Goal: Task Accomplishment & Management: Manage account settings

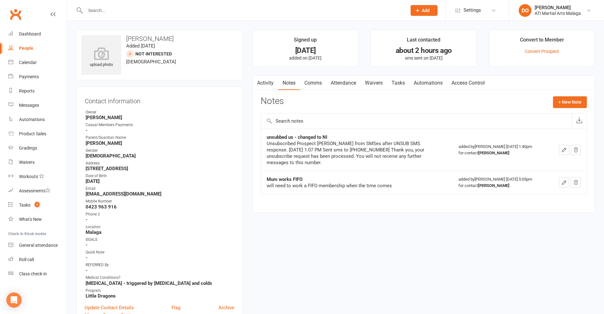
click at [325, 5] on div at bounding box center [239, 10] width 326 height 21
click at [331, 6] on input "text" at bounding box center [242, 10] width 319 height 9
type input "l"
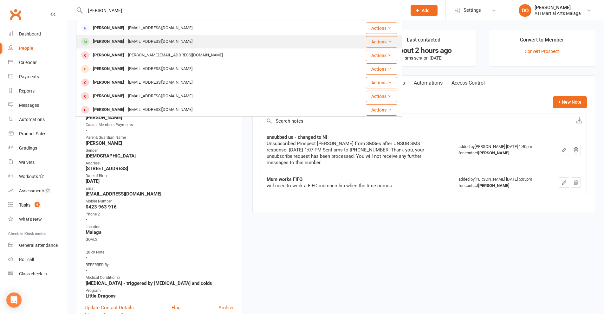
type input "[PERSON_NAME]"
click at [113, 42] on div "[PERSON_NAME]" at bounding box center [108, 41] width 35 height 9
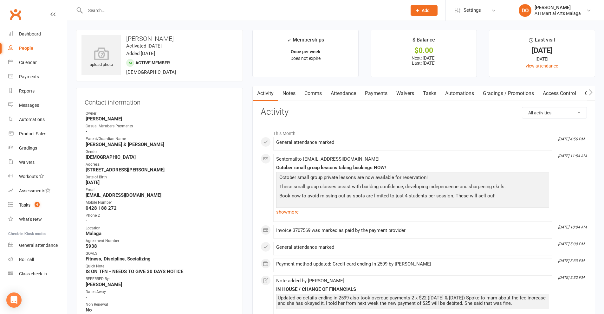
click at [292, 93] on link "Notes" at bounding box center [289, 93] width 22 height 15
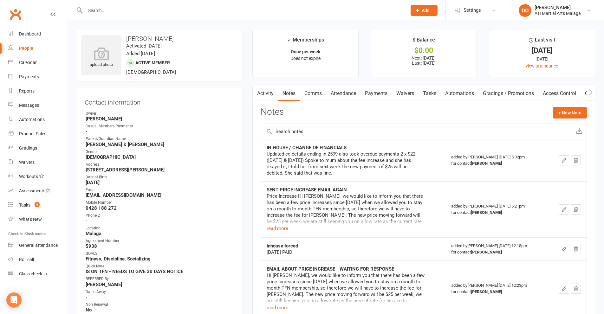
click at [270, 94] on link "Activity" at bounding box center [265, 93] width 25 height 15
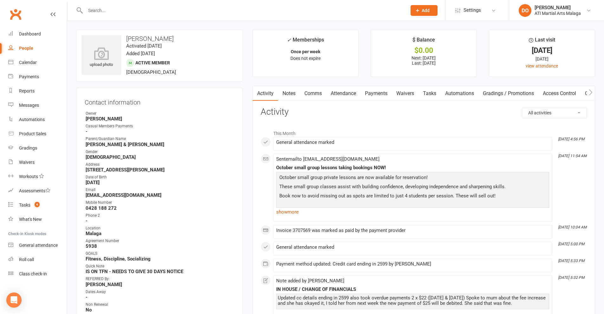
click at [147, 10] on input "text" at bounding box center [242, 10] width 319 height 9
type input "r"
click at [123, 12] on input "vrud" at bounding box center [242, 10] width 319 height 9
drag, startPoint x: 110, startPoint y: 11, endPoint x: 86, endPoint y: 12, distance: 24.1
click at [86, 12] on input "vrud" at bounding box center [242, 10] width 319 height 9
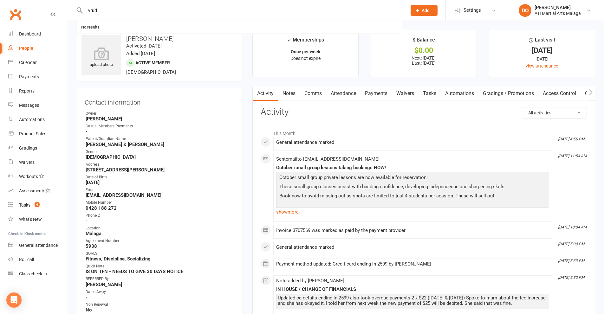
click at [119, 14] on input "vrud" at bounding box center [242, 10] width 319 height 9
click at [114, 9] on input "vrud" at bounding box center [242, 10] width 319 height 9
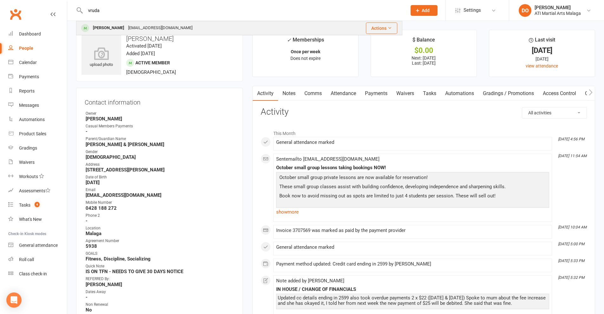
type input "vruda"
click at [111, 30] on div "[PERSON_NAME]" at bounding box center [108, 27] width 35 height 9
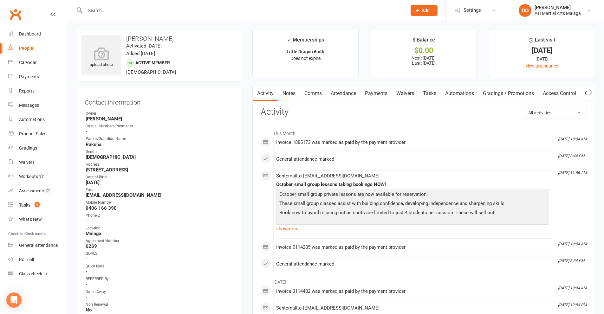
click at [180, 11] on input "text" at bounding box center [242, 10] width 319 height 9
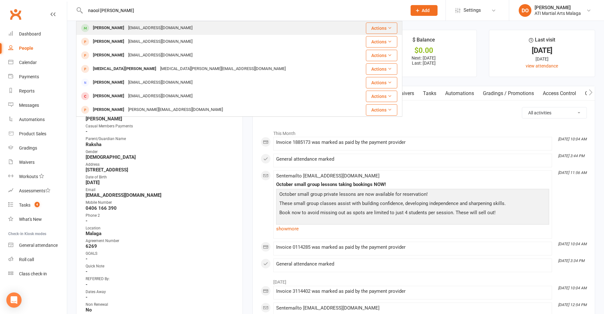
type input "naool [PERSON_NAME]"
click at [126, 30] on div "[EMAIL_ADDRESS][DOMAIN_NAME]" at bounding box center [160, 27] width 68 height 9
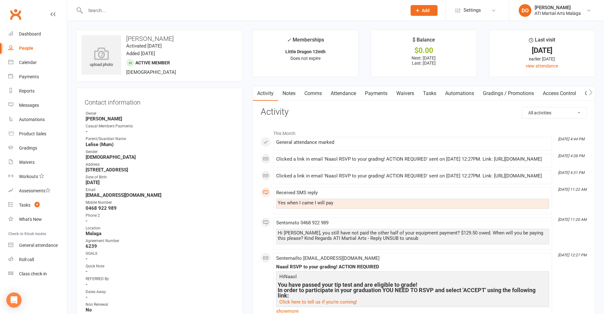
click at [292, 97] on link "Notes" at bounding box center [289, 93] width 22 height 15
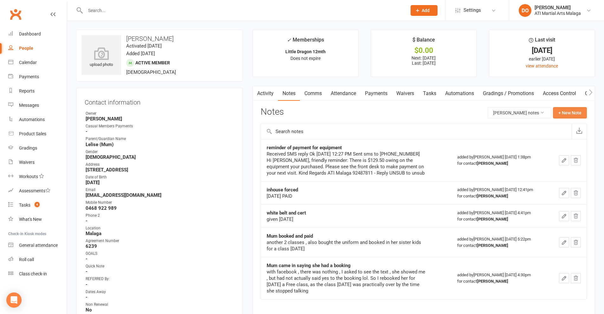
click at [568, 113] on button "+ New Note" at bounding box center [570, 112] width 34 height 11
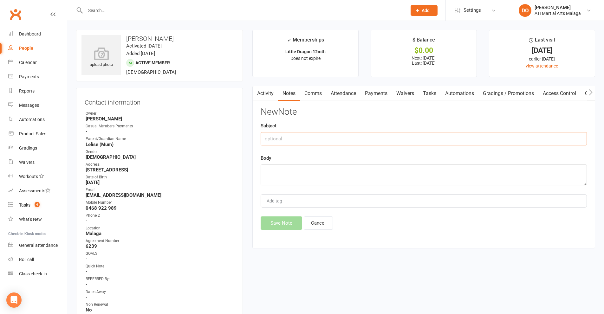
click at [363, 142] on input "text" at bounding box center [424, 138] width 326 height 13
type input "equipment now"
click at [345, 175] on textarea at bounding box center [424, 174] width 326 height 21
type textarea "PAID IN FULL"
click at [272, 225] on button "Save Note" at bounding box center [282, 222] width 42 height 13
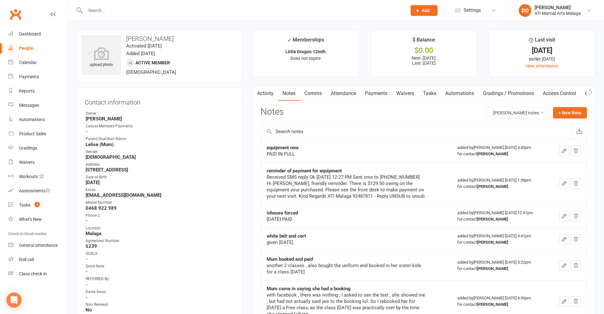
click at [229, 7] on input "text" at bounding box center [242, 10] width 319 height 9
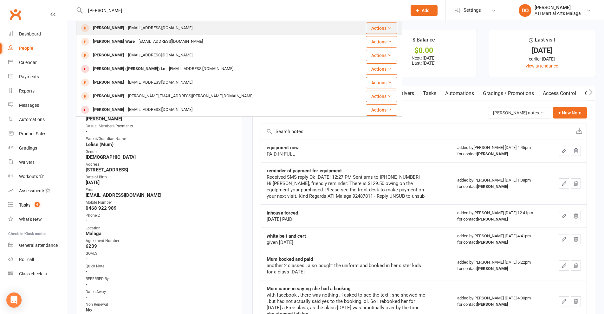
type input "[PERSON_NAME]"
click at [164, 33] on div "[PERSON_NAME] [EMAIL_ADDRESS][DOMAIN_NAME]" at bounding box center [212, 28] width 270 height 13
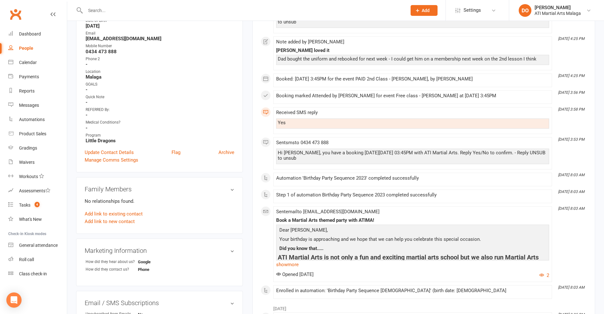
scroll to position [158, 0]
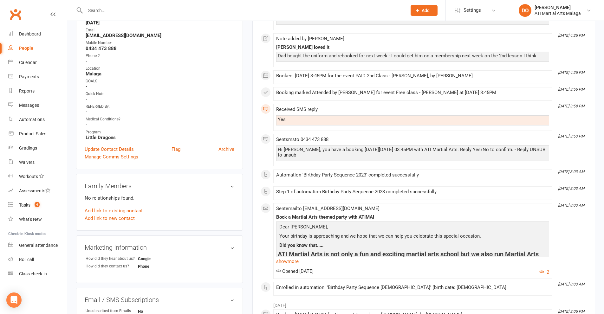
click at [119, 9] on input "text" at bounding box center [242, 10] width 319 height 9
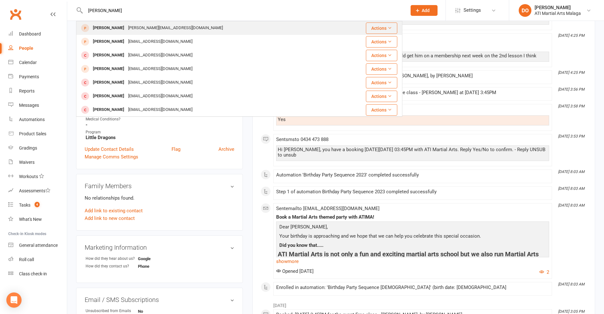
type input "[PERSON_NAME]"
click at [126, 26] on div "[PERSON_NAME][EMAIL_ADDRESS][DOMAIN_NAME]" at bounding box center [175, 27] width 99 height 9
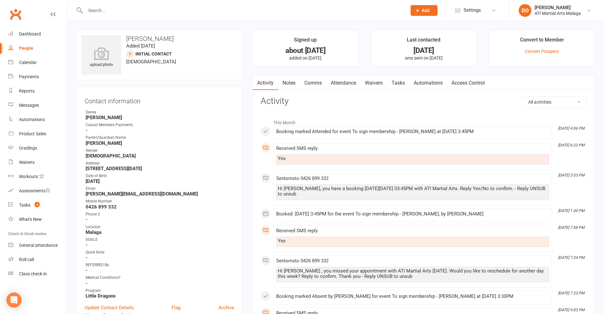
click at [291, 84] on link "Notes" at bounding box center [289, 83] width 22 height 15
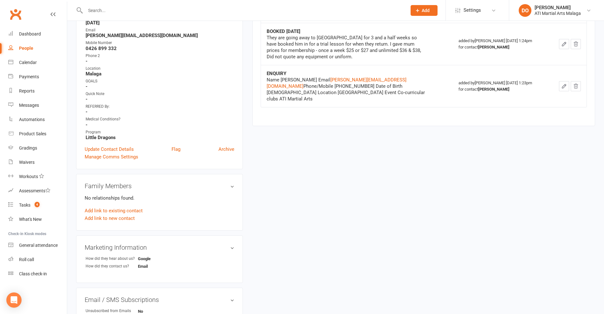
scroll to position [254, 0]
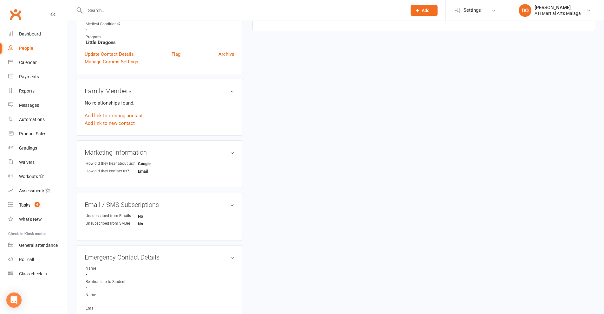
click at [166, 7] on input "text" at bounding box center [242, 10] width 319 height 9
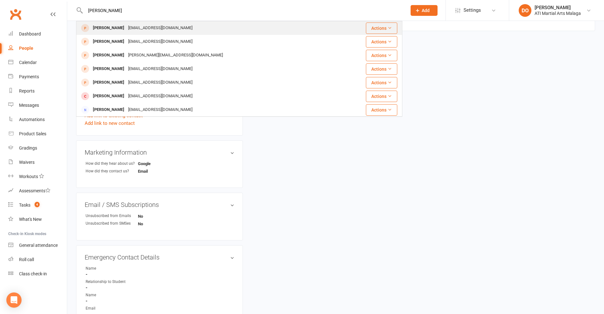
type input "[PERSON_NAME]"
click at [143, 25] on div "[EMAIL_ADDRESS][DOMAIN_NAME]" at bounding box center [160, 27] width 68 height 9
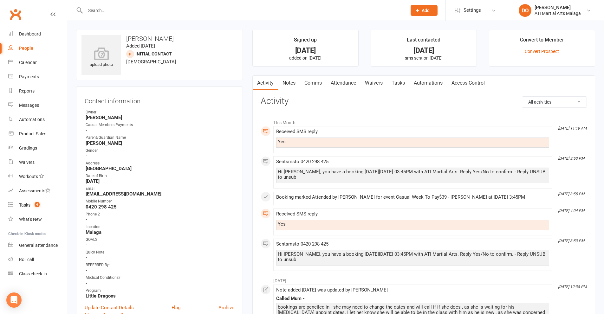
click at [340, 84] on link "Attendance" at bounding box center [343, 83] width 34 height 15
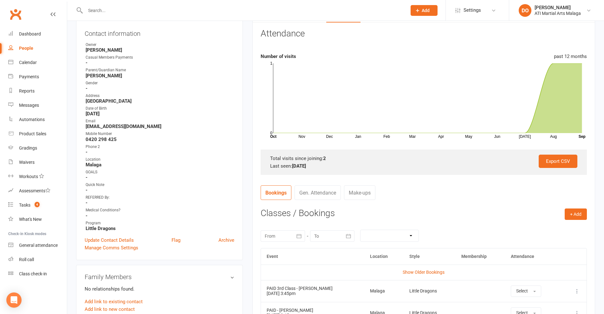
scroll to position [158, 0]
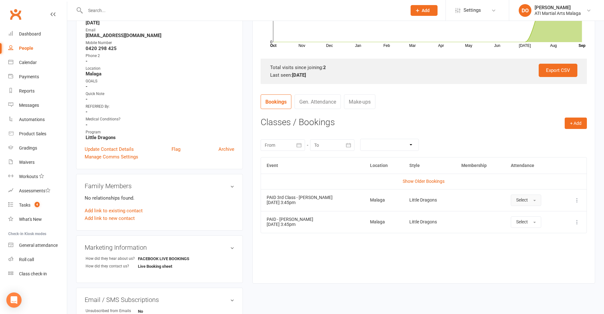
click at [529, 204] on button "Select" at bounding box center [526, 200] width 30 height 11
click at [528, 216] on span "Attended" at bounding box center [525, 215] width 19 height 6
click at [571, 127] on button "+ Add" at bounding box center [575, 123] width 22 height 11
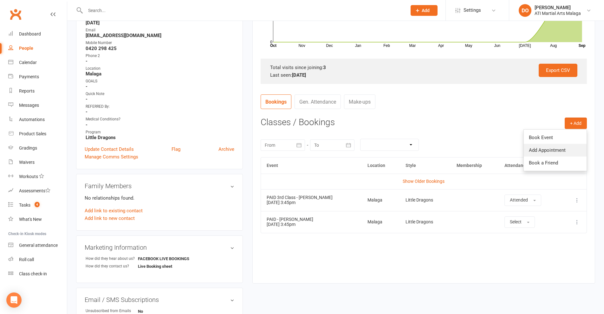
click at [563, 152] on link "Add Appointment" at bounding box center [555, 150] width 63 height 13
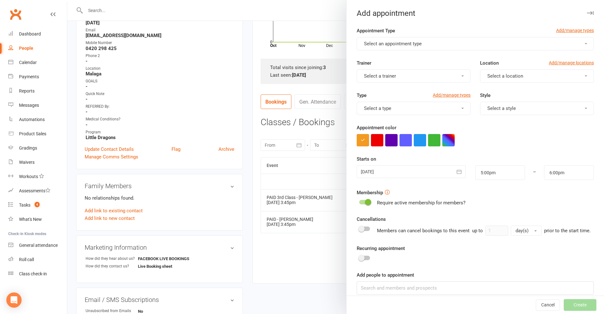
click at [469, 45] on button "Select an appointment type" at bounding box center [475, 43] width 237 height 13
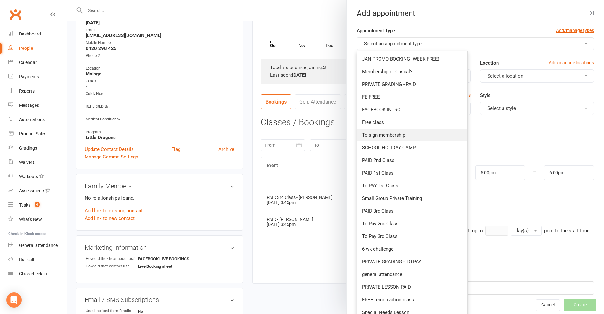
click at [392, 134] on span "To sign membership" at bounding box center [383, 135] width 43 height 6
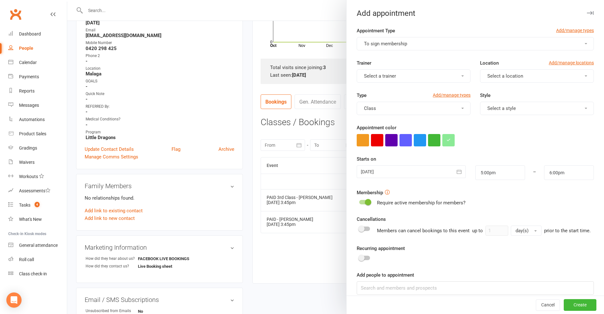
click at [443, 77] on button "Select a trainer" at bounding box center [414, 75] width 114 height 13
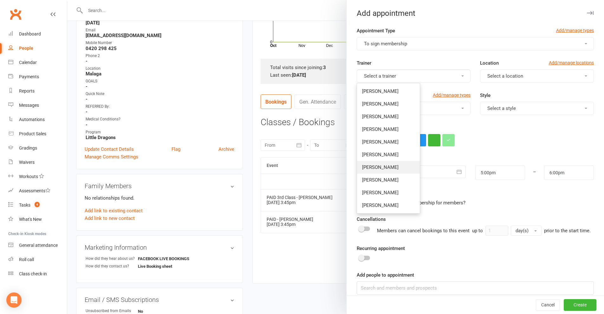
click at [376, 165] on span "[PERSON_NAME]" at bounding box center [380, 167] width 36 height 6
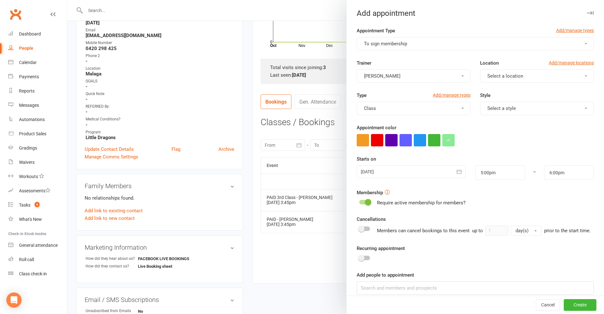
click at [520, 78] on button "Select a location" at bounding box center [537, 75] width 114 height 13
click at [508, 104] on link "Malaga" at bounding box center [511, 104] width 63 height 13
click at [511, 109] on button "Select a style" at bounding box center [537, 108] width 114 height 13
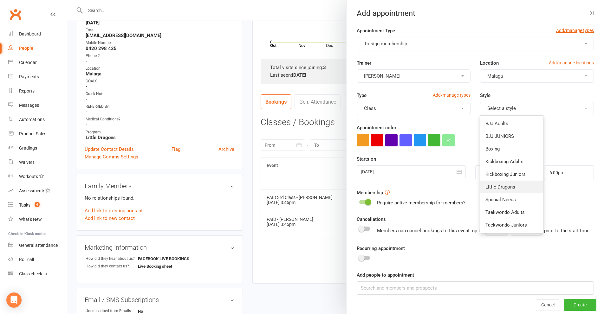
click at [504, 187] on span "Little Dragons" at bounding box center [500, 187] width 30 height 6
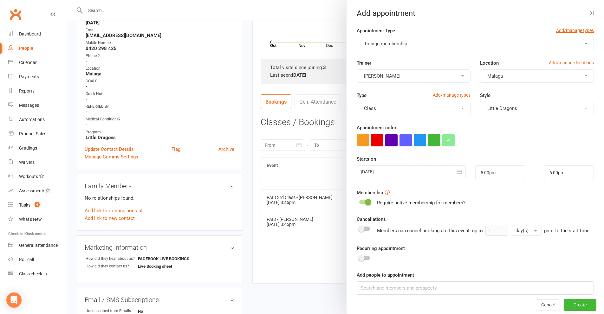
click at [457, 171] on icon "button" at bounding box center [459, 172] width 5 height 4
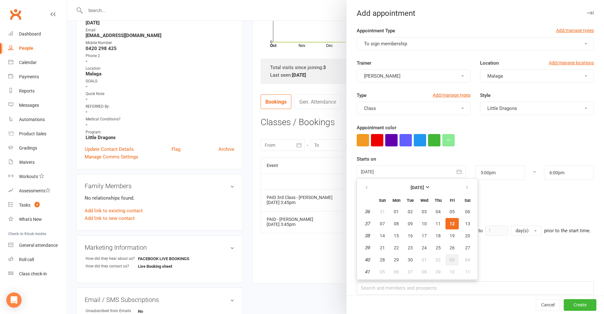
click at [452, 257] on span "03" at bounding box center [451, 259] width 5 height 5
type input "[DATE]"
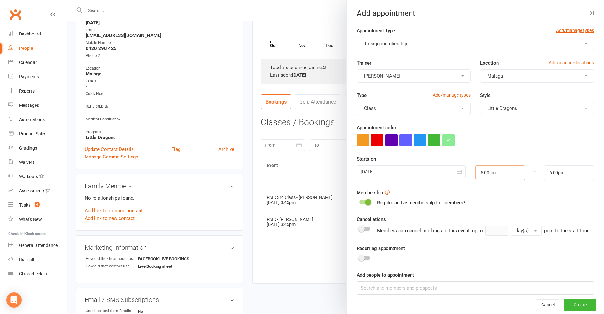
click at [505, 170] on input "5:00pm" at bounding box center [500, 172] width 50 height 15
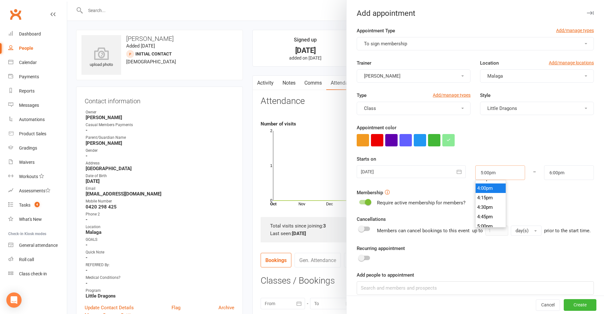
scroll to position [574, 0]
type input "3:30pm"
click at [486, 199] on li "3:30pm" at bounding box center [490, 201] width 30 height 10
click at [559, 172] on input "4:30pm" at bounding box center [569, 172] width 50 height 15
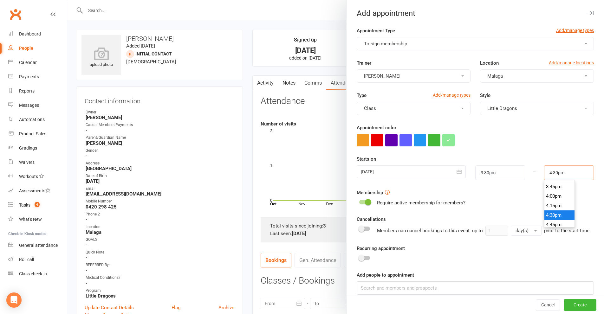
scroll to position [586, 0]
type input "4:00pm"
click at [552, 205] on li "4:00pm" at bounding box center [559, 208] width 30 height 10
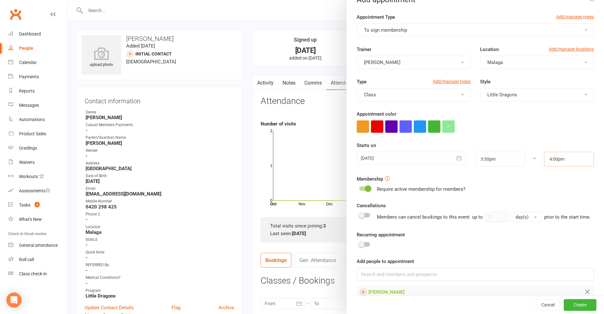
scroll to position [33, 0]
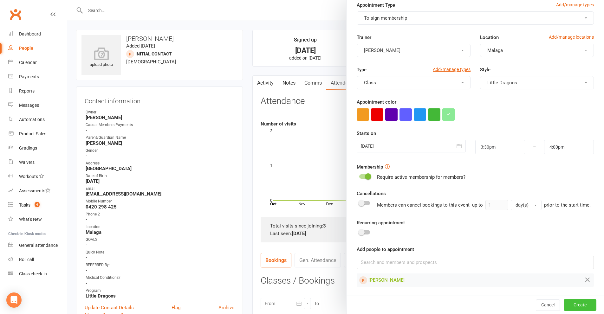
click at [574, 306] on button "Create" at bounding box center [580, 304] width 33 height 11
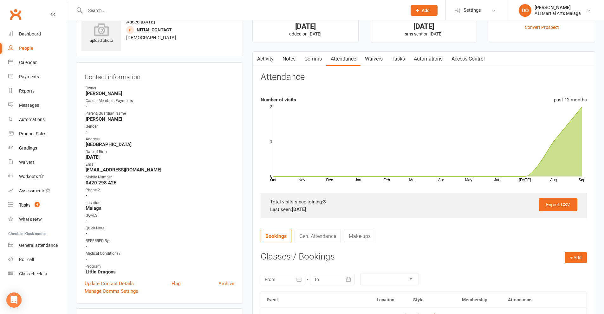
scroll to position [0, 0]
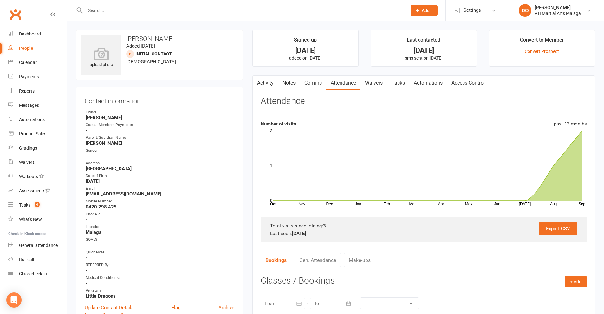
click at [288, 81] on link "Notes" at bounding box center [289, 83] width 22 height 15
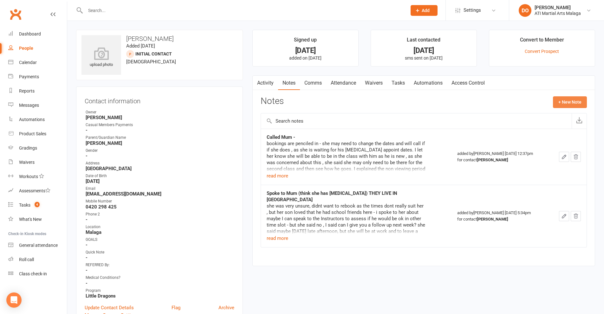
click at [557, 102] on button "+ New Note" at bounding box center [570, 101] width 34 height 11
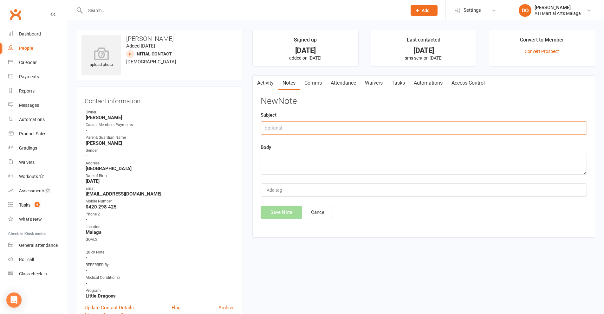
click at [386, 127] on input "text" at bounding box center [424, 127] width 326 height 13
type input "going away on the 26th ,"
click at [380, 169] on textarea at bounding box center [424, 164] width 326 height 21
type textarea "will have a think about it , can start on a 3 months , as Mum is very unsure"
click at [289, 207] on button "Save Note" at bounding box center [282, 212] width 42 height 13
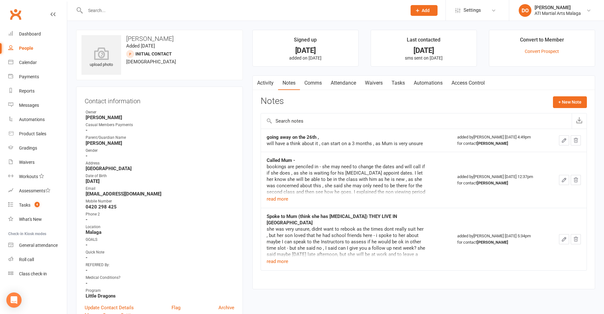
click at [201, 11] on input "text" at bounding box center [242, 10] width 319 height 9
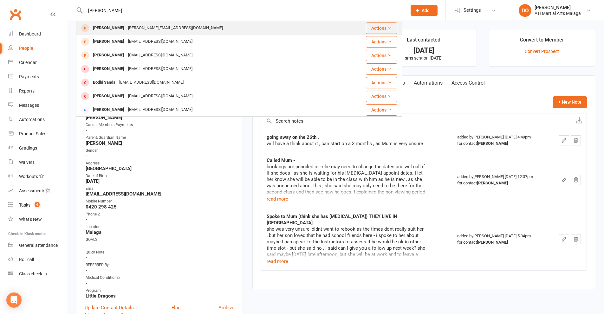
type input "[PERSON_NAME]"
click at [142, 27] on div "[PERSON_NAME][EMAIL_ADDRESS][DOMAIN_NAME]" at bounding box center [175, 27] width 99 height 9
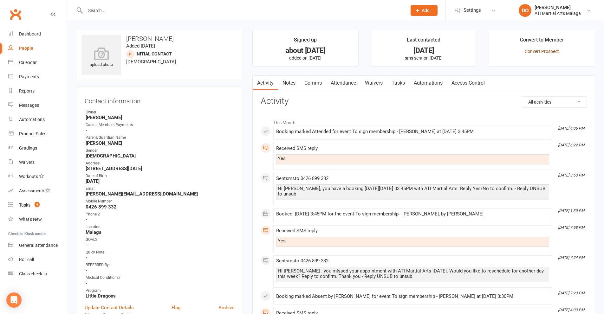
click at [529, 51] on link "Convert Prospect" at bounding box center [542, 51] width 34 height 5
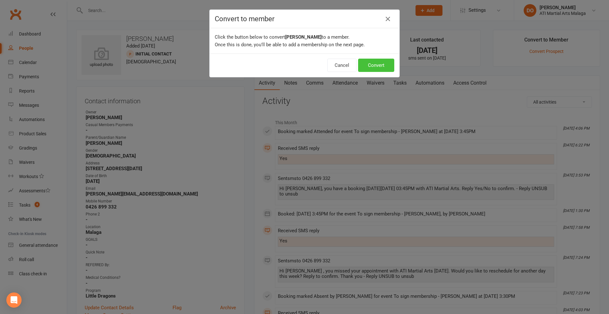
click at [381, 67] on button "Convert" at bounding box center [376, 65] width 36 height 13
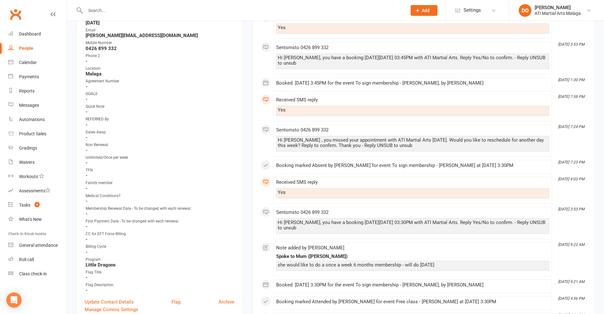
scroll to position [317, 0]
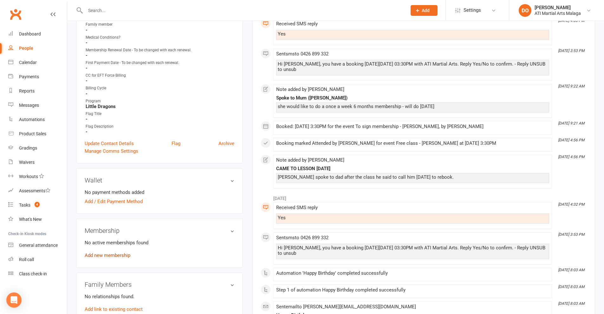
click at [106, 257] on link "Add new membership" at bounding box center [108, 256] width 46 height 6
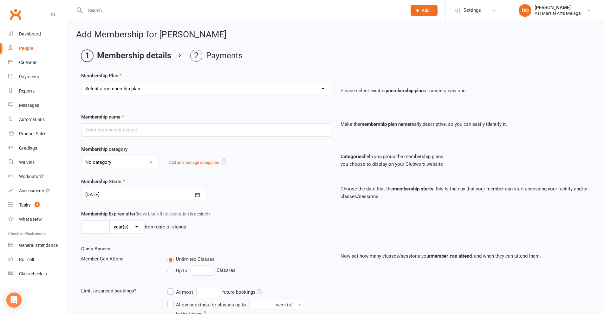
click at [187, 97] on div "Select a membership plan Create new Membership Plan Little Dragon 12mth Little …" at bounding box center [205, 93] width 259 height 22
click at [184, 94] on select "Select a membership plan Create new Membership Plan Little Dragon 12mth Little …" at bounding box center [205, 88] width 249 height 13
select select "2"
click at [81, 82] on select "Select a membership plan Create new Membership Plan Little Dragon 12mth Little …" at bounding box center [205, 88] width 249 height 13
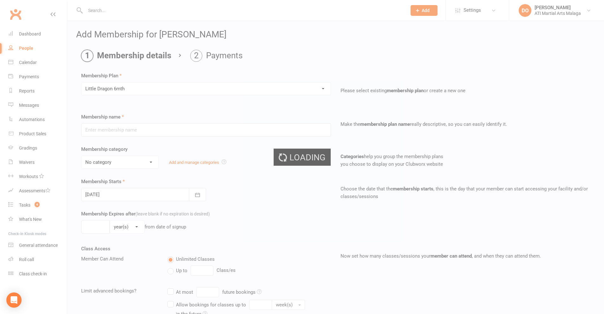
type input "Little Dragon 6mth"
select select "13"
type input "0"
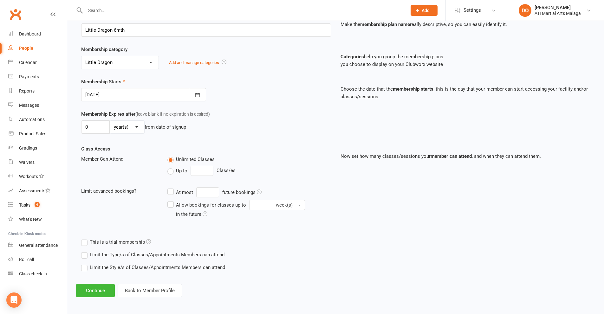
scroll to position [101, 0]
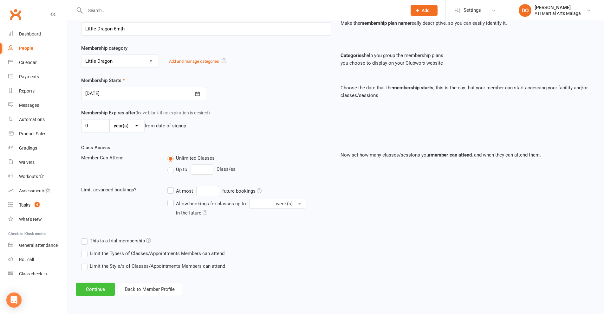
click at [96, 288] on button "Continue" at bounding box center [95, 289] width 39 height 13
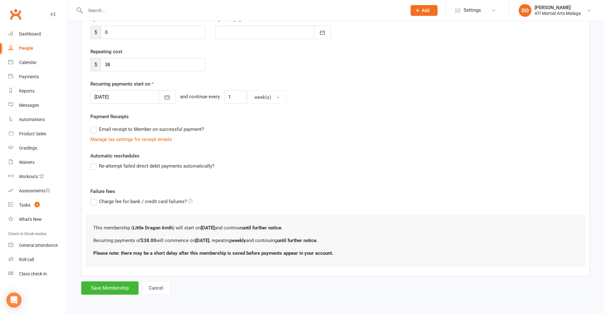
scroll to position [0, 0]
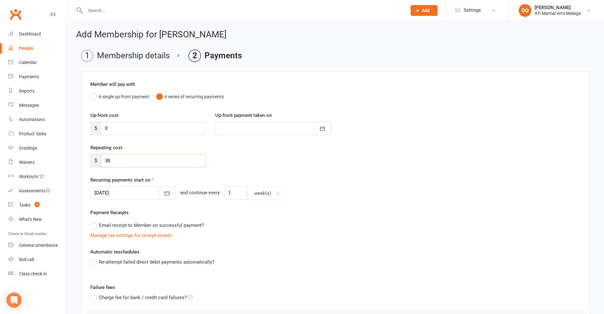
drag, startPoint x: 107, startPoint y: 167, endPoint x: 75, endPoint y: 169, distance: 32.4
click at [75, 169] on div "Add Membership for [PERSON_NAME] Membership details Payments Member will pay wi…" at bounding box center [335, 211] width 537 height 380
type input "27.00"
click at [158, 197] on button "button" at bounding box center [166, 192] width 17 height 13
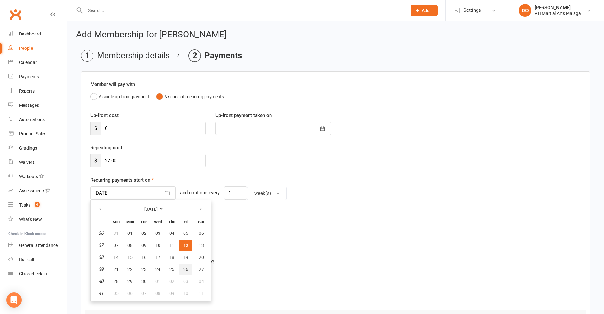
click at [184, 267] on span "26" at bounding box center [185, 269] width 5 height 5
type input "[DATE]"
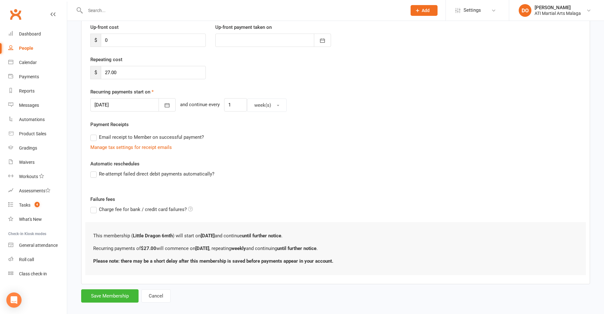
scroll to position [96, 0]
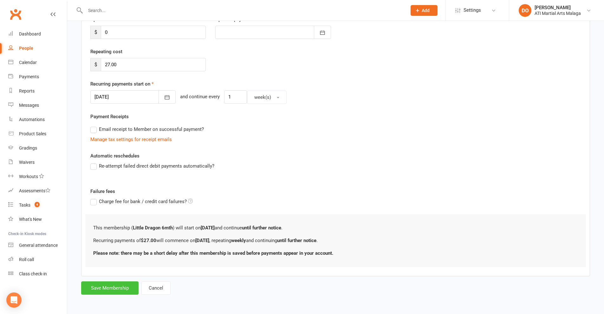
click at [106, 287] on button "Save Membership" at bounding box center [109, 287] width 57 height 13
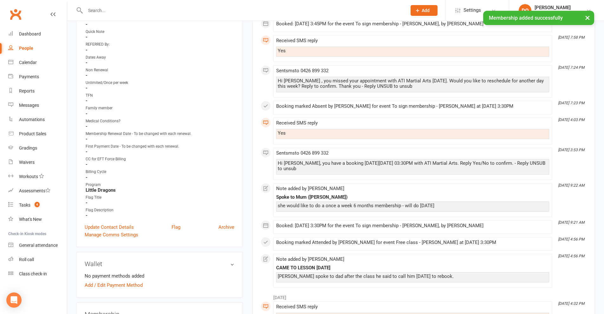
scroll to position [349, 0]
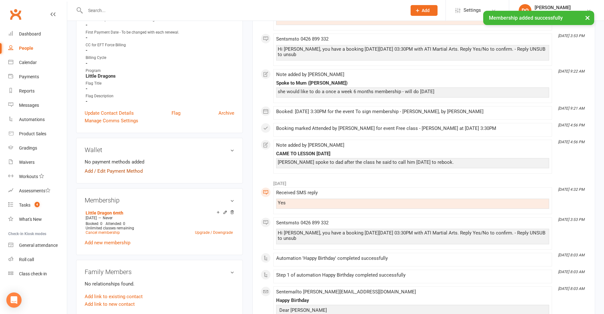
click at [110, 168] on link "Add / Edit Payment Method" at bounding box center [114, 171] width 58 height 8
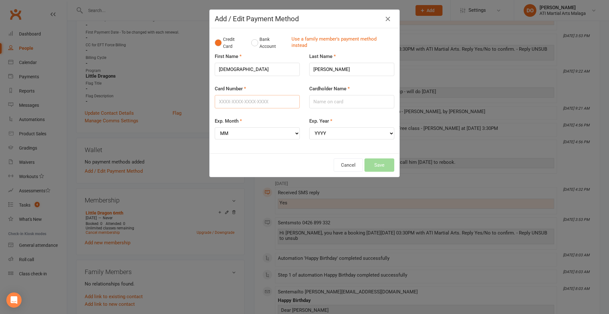
click at [279, 103] on input "Card Number" at bounding box center [257, 101] width 85 height 13
type input "[CREDIT_CARD_NUMBER]"
click at [282, 138] on select "MM 01 02 03 04 05 06 07 08 09 10 11 12" at bounding box center [257, 133] width 85 height 12
select select "07"
click at [215, 127] on select "MM 01 02 03 04 05 06 07 08 09 10 11 12" at bounding box center [257, 133] width 85 height 12
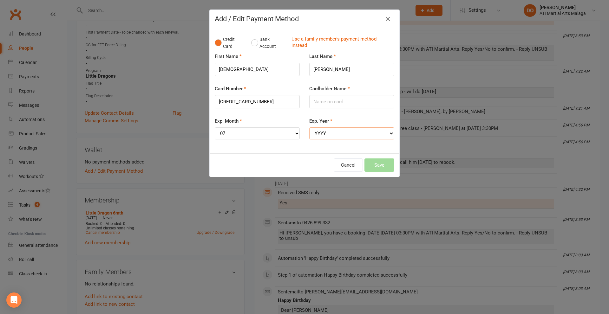
click at [340, 131] on select "YYYY 2025 2026 2027 2028 2029 2030 2031 2032 2033 2034" at bounding box center [351, 133] width 85 height 12
select select "2028"
click at [309, 127] on select "YYYY 2025 2026 2027 2028 2029 2030 2031 2032 2033 2034" at bounding box center [351, 133] width 85 height 12
click at [340, 101] on input "Cardholder Name" at bounding box center [351, 101] width 85 height 13
type input "[PERSON_NAME]"
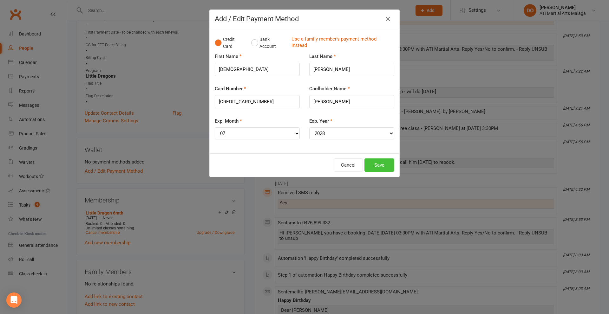
click at [369, 165] on button "Save" at bounding box center [379, 164] width 30 height 13
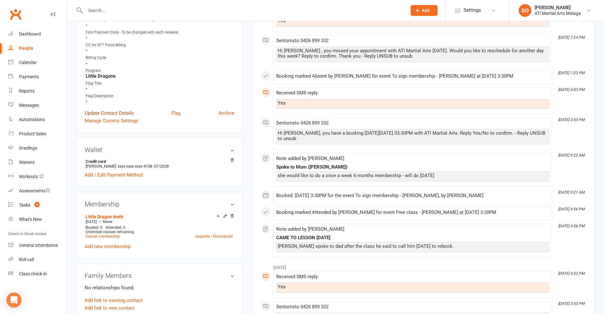
click at [121, 113] on link "Update Contact Details" at bounding box center [109, 113] width 49 height 8
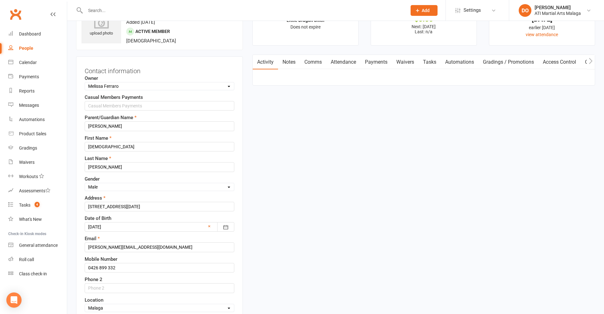
scroll to position [30, 0]
click at [156, 87] on select "Select Owner [PERSON_NAME] [PERSON_NAME] [PERSON_NAME] ATI Martial Arts Malaga …" at bounding box center [159, 87] width 149 height 7
select select "11"
click at [85, 85] on select "Select Owner [PERSON_NAME] [PERSON_NAME] [PERSON_NAME] ATI Martial Arts Malaga …" at bounding box center [159, 87] width 149 height 7
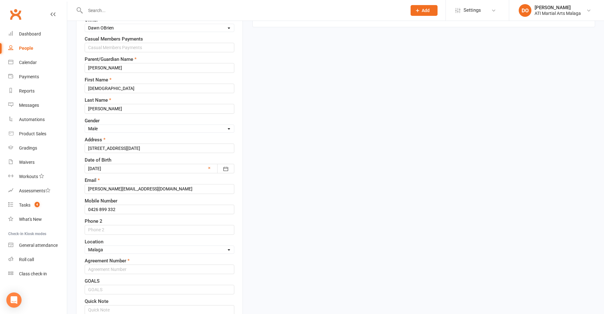
scroll to position [125, 0]
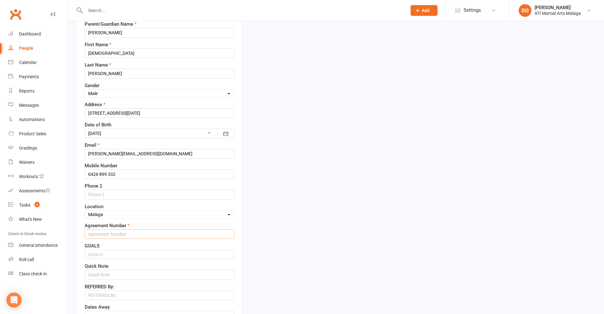
click at [116, 236] on input "text" at bounding box center [160, 234] width 150 height 10
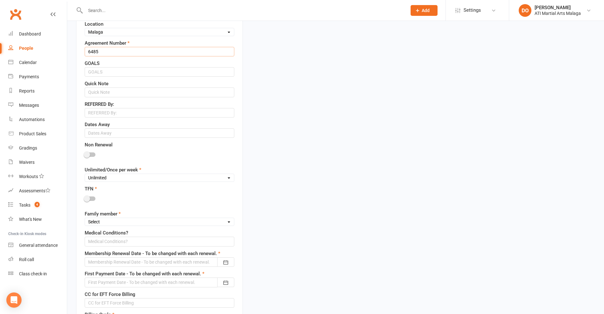
scroll to position [315, 0]
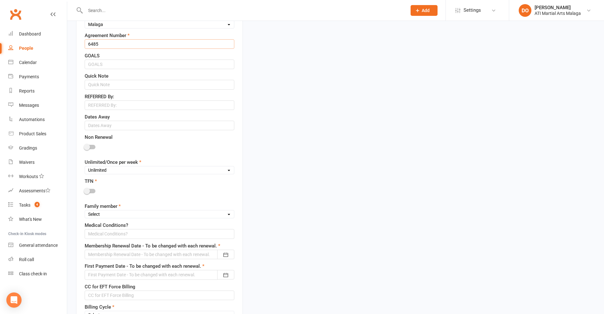
type input "6485"
click at [124, 215] on select "Select 1st member 2nd member 3rd member 4th member 5th member 6th member 7th me…" at bounding box center [159, 214] width 149 height 7
select select "1st member"
click at [85, 212] on select "Select 1st member 2nd member 3rd member 4th member 5th member 6th member 7th me…" at bounding box center [159, 214] width 149 height 7
click at [122, 253] on div at bounding box center [160, 255] width 150 height 10
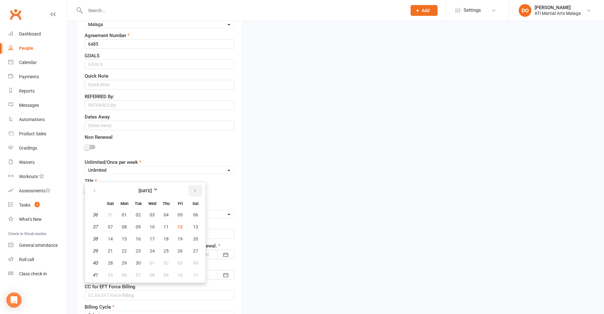
click at [195, 191] on icon "button" at bounding box center [195, 190] width 4 height 5
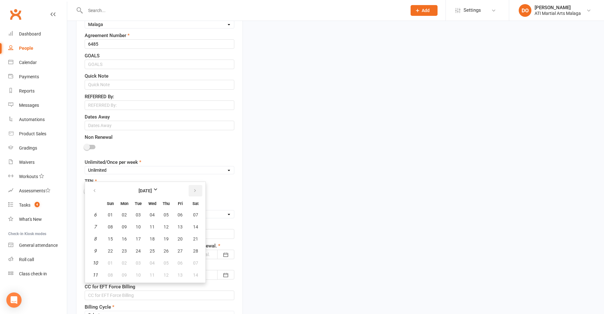
click at [195, 191] on icon "button" at bounding box center [195, 190] width 4 height 5
click at [166, 238] on span "19" at bounding box center [166, 238] width 5 height 5
type input "[DATE]"
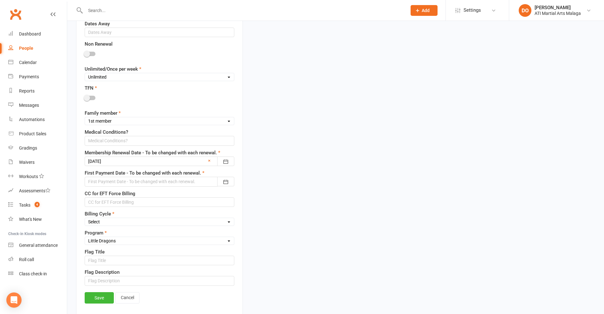
scroll to position [410, 0]
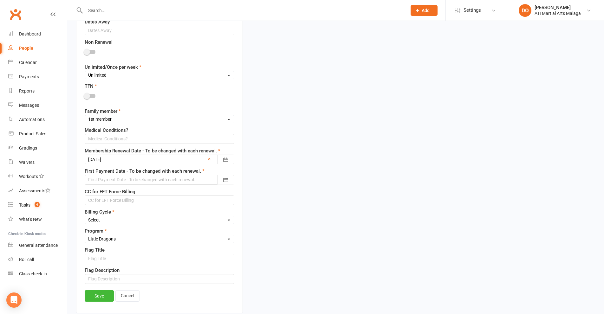
click at [156, 182] on div at bounding box center [160, 180] width 150 height 10
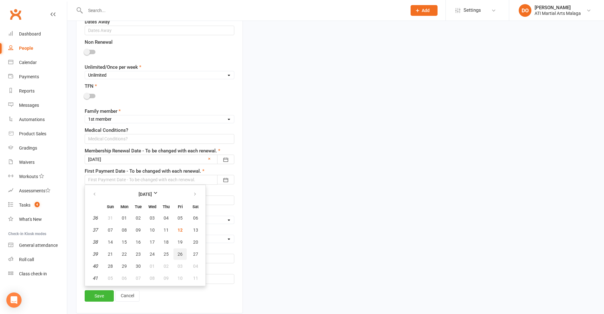
click at [181, 252] on button "26" at bounding box center [179, 253] width 13 height 11
type input "[DATE]"
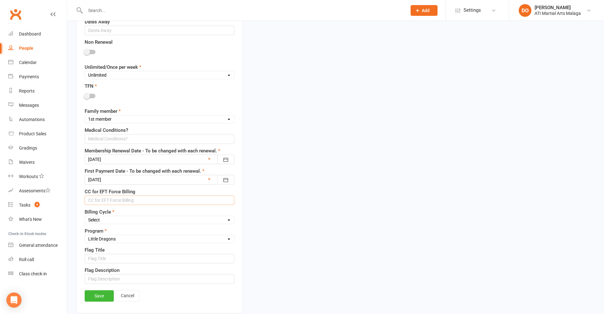
click at [168, 203] on input "text" at bounding box center [160, 201] width 150 height 10
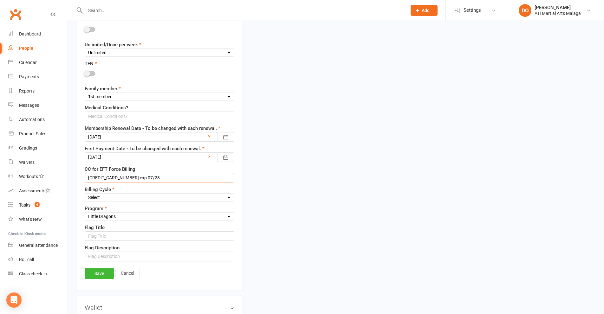
scroll to position [442, 0]
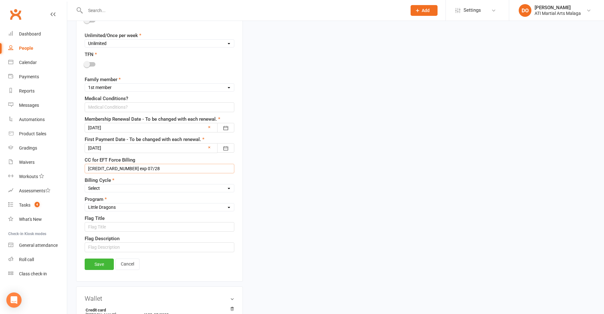
type input "[CREDIT_CARD_NUMBER] exp 07/28"
click at [132, 187] on select "Select Fortnightly Monthly Weekly Pay as you go Upfront LEAD ONLY Quarterly Ins…" at bounding box center [159, 188] width 149 height 7
select select "Weekly"
click at [85, 185] on select "Select Fortnightly Monthly Weekly Pay as you go Upfront LEAD ONLY Quarterly Ins…" at bounding box center [159, 188] width 149 height 7
click at [101, 267] on link "Save" at bounding box center [99, 264] width 29 height 11
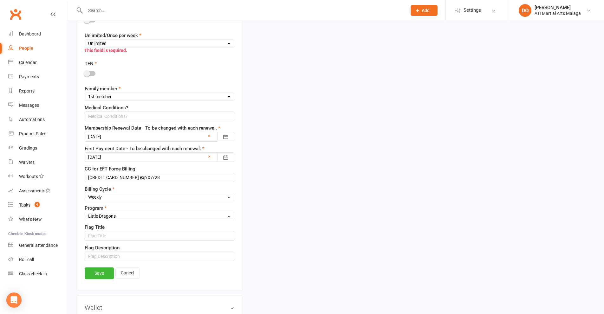
click at [142, 43] on select "Unlimited Once Per Week Limited - 3 days a week Academy Twice a week(Satellite …" at bounding box center [159, 43] width 149 height 7
select select "Once Per Week"
click at [85, 41] on select "Unlimited Once Per Week Limited - 3 days a week Academy Twice a week(Satellite …" at bounding box center [159, 43] width 149 height 7
click at [105, 276] on link "Save" at bounding box center [99, 272] width 29 height 11
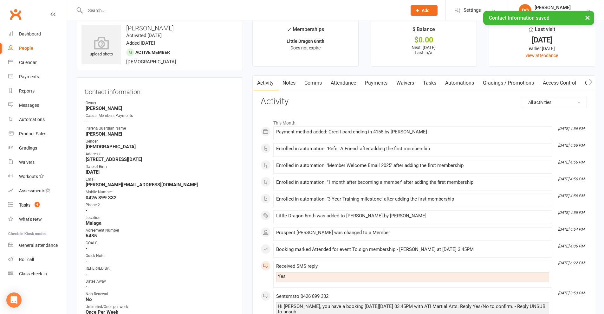
scroll to position [0, 0]
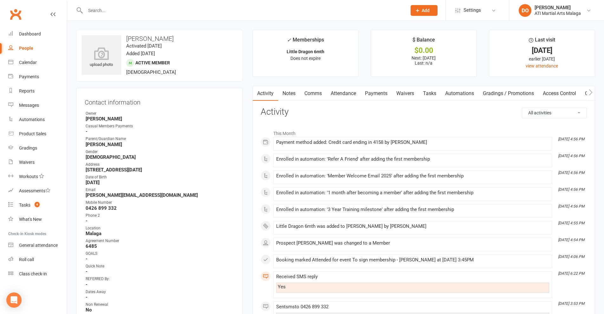
click at [369, 8] on input "text" at bounding box center [242, 10] width 319 height 9
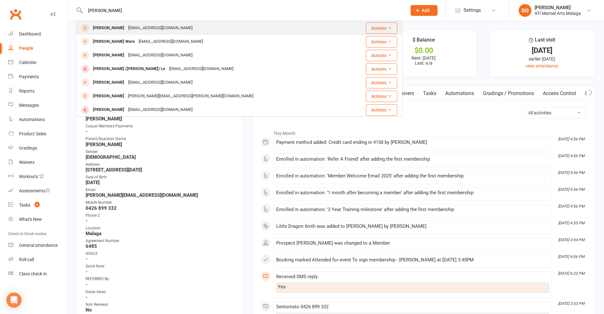
type input "[PERSON_NAME]"
click at [253, 33] on div "[PERSON_NAME] [EMAIL_ADDRESS][DOMAIN_NAME]" at bounding box center [212, 28] width 270 height 13
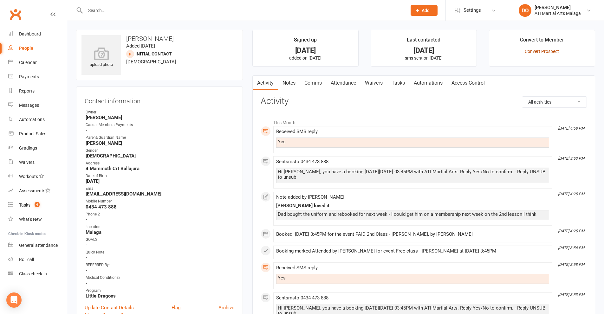
click at [552, 51] on link "Convert Prospect" at bounding box center [542, 51] width 34 height 5
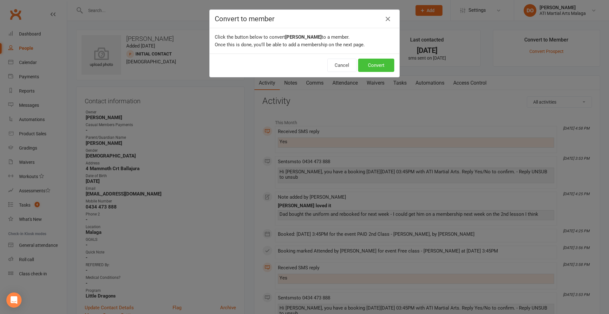
click at [384, 67] on button "Convert" at bounding box center [376, 65] width 36 height 13
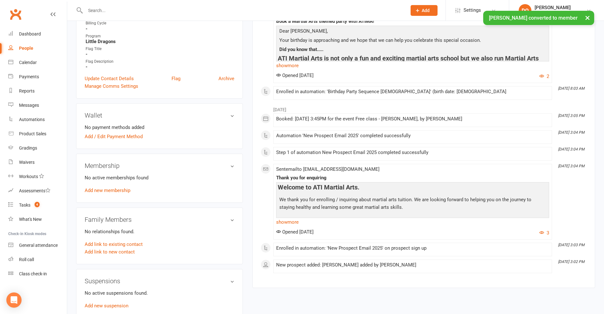
scroll to position [412, 0]
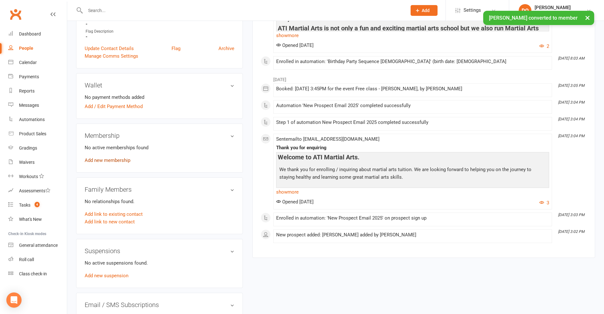
click at [117, 161] on link "Add new membership" at bounding box center [108, 161] width 46 height 6
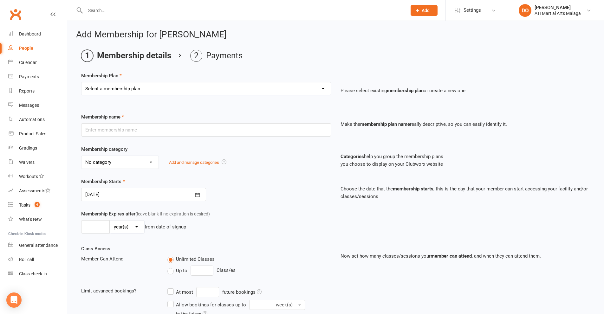
click at [146, 88] on select "Select a membership plan Create new Membership Plan Little Dragon 12mth Little …" at bounding box center [205, 88] width 249 height 13
select select "2"
click at [81, 82] on select "Select a membership plan Create new Membership Plan Little Dragon 12mth Little …" at bounding box center [205, 88] width 249 height 13
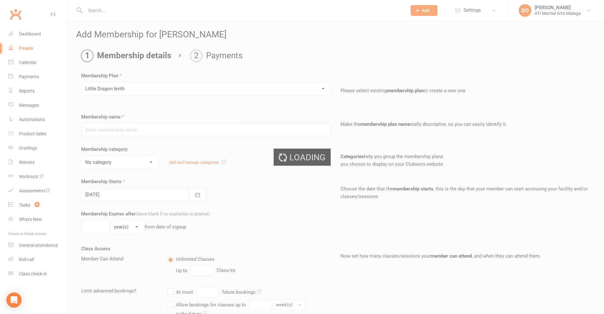
type input "Little Dragon 6mth"
select select "13"
type input "0"
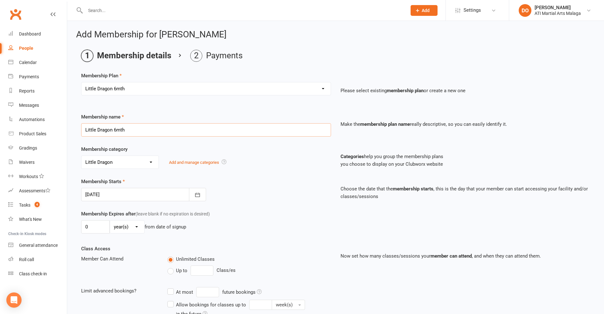
click at [125, 128] on input "Little Dragon 6mth" at bounding box center [206, 129] width 250 height 13
click at [201, 141] on div "Membership name Little Dragon 6mth Make the membership plan name really descrip…" at bounding box center [335, 129] width 518 height 32
click at [127, 193] on div at bounding box center [143, 194] width 125 height 13
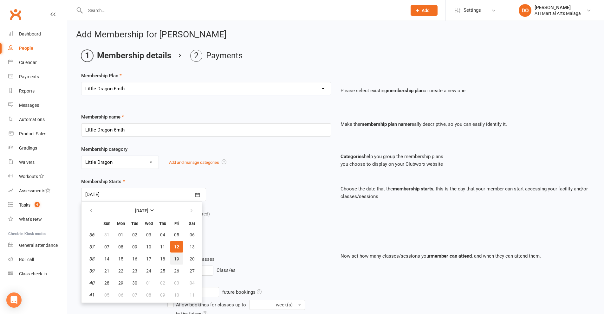
click at [175, 257] on span "19" at bounding box center [176, 258] width 5 height 5
type input "[DATE]"
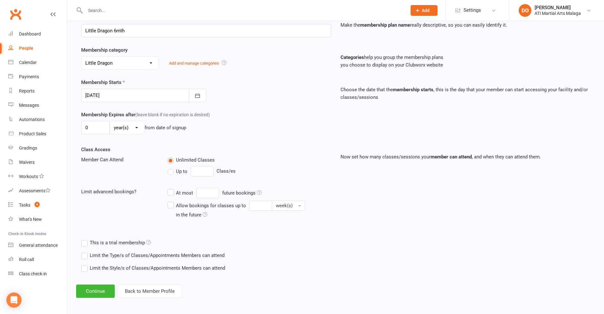
scroll to position [101, 0]
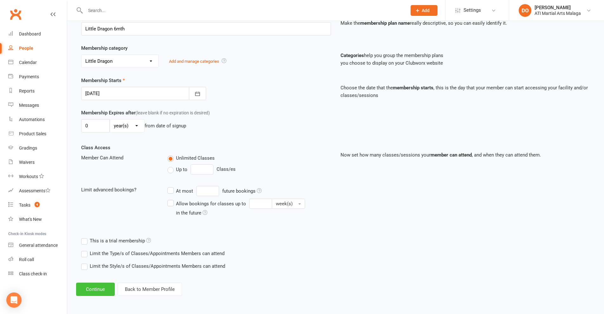
click at [95, 291] on button "Continue" at bounding box center [95, 289] width 39 height 13
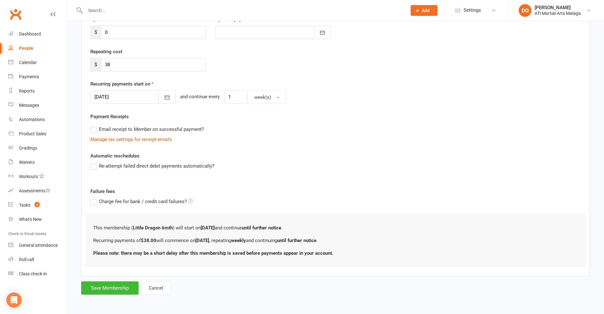
scroll to position [0, 0]
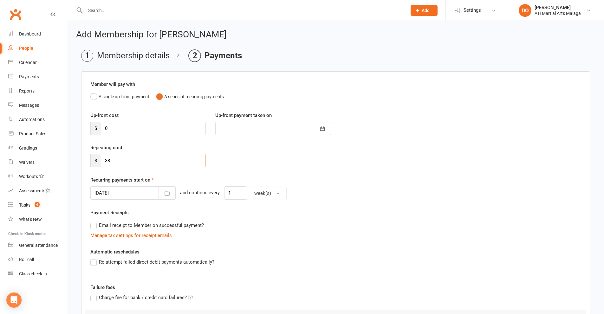
drag, startPoint x: 112, startPoint y: 162, endPoint x: 72, endPoint y: 162, distance: 39.6
click at [72, 162] on div "Add Membership for [PERSON_NAME] Membership details Payments Member will pay wi…" at bounding box center [335, 211] width 537 height 380
type input "27.00"
click at [165, 194] on icon "button" at bounding box center [167, 193] width 5 height 4
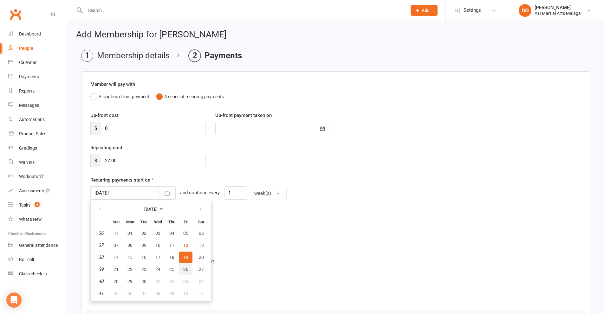
click at [186, 267] on span "26" at bounding box center [185, 269] width 5 height 5
type input "[DATE]"
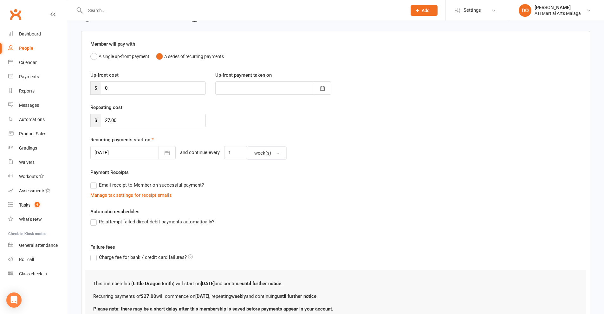
scroll to position [96, 0]
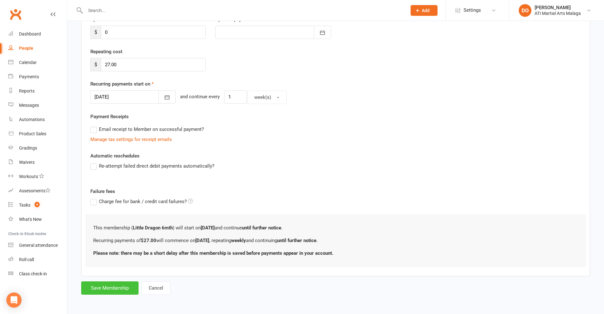
click at [113, 288] on button "Save Membership" at bounding box center [109, 287] width 57 height 13
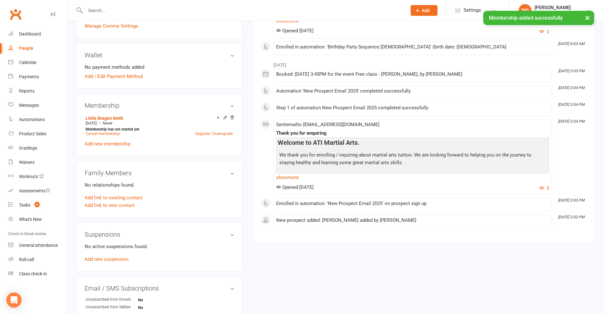
scroll to position [444, 0]
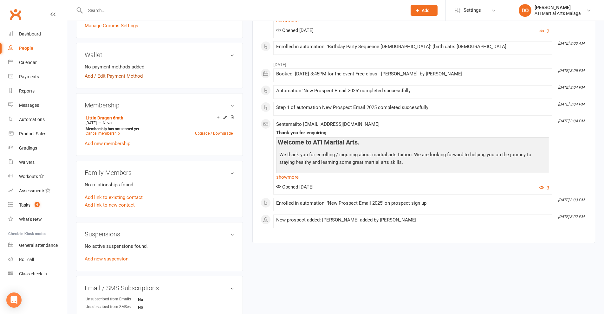
click at [126, 77] on link "Add / Edit Payment Method" at bounding box center [114, 76] width 58 height 8
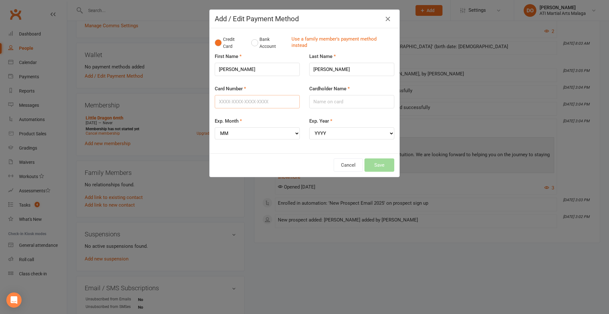
click at [238, 102] on input "Card Number" at bounding box center [257, 101] width 85 height 13
type input "[CREDIT_CARD_NUMBER]"
click at [274, 133] on select "MM 01 02 03 04 05 06 07 08 09 10 11 12" at bounding box center [257, 133] width 85 height 12
select select "08"
click at [215, 127] on select "MM 01 02 03 04 05 06 07 08 09 10 11 12" at bounding box center [257, 133] width 85 height 12
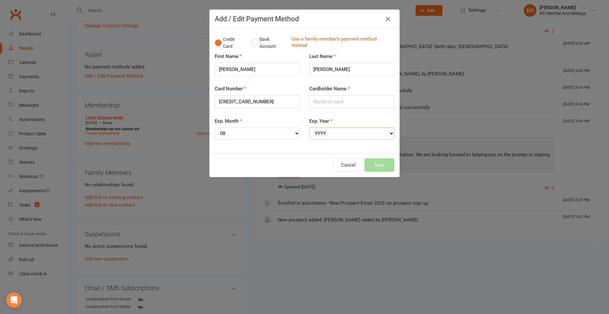
click at [341, 136] on select "YYYY 2025 2026 2027 2028 2029 2030 2031 2032 2033 2034" at bounding box center [351, 133] width 85 height 12
select select "2028"
click at [309, 127] on select "YYYY 2025 2026 2027 2028 2029 2030 2031 2032 2033 2034" at bounding box center [351, 133] width 85 height 12
click at [343, 101] on input "Cardholder Name" at bounding box center [351, 101] width 85 height 13
type input "Thi [PERSON_NAME]"
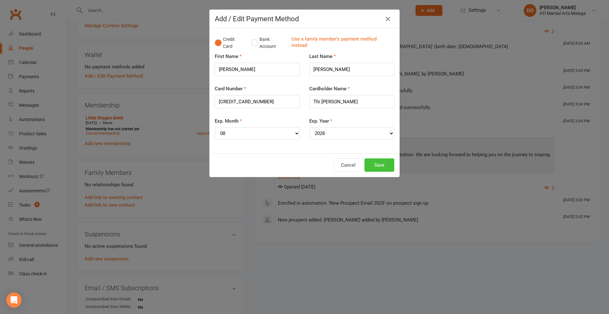
click at [380, 164] on button "Save" at bounding box center [379, 164] width 30 height 13
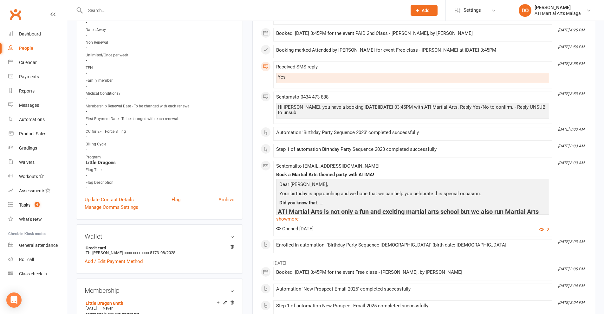
scroll to position [317, 0]
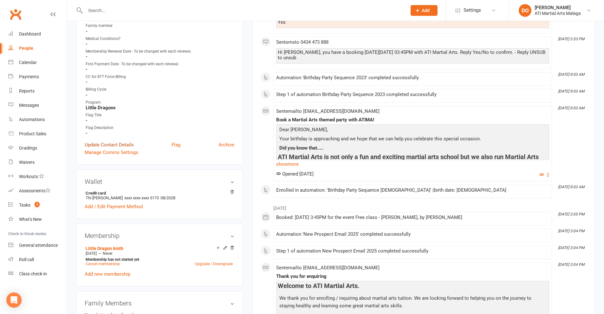
click at [123, 145] on link "Update Contact Details" at bounding box center [109, 145] width 49 height 8
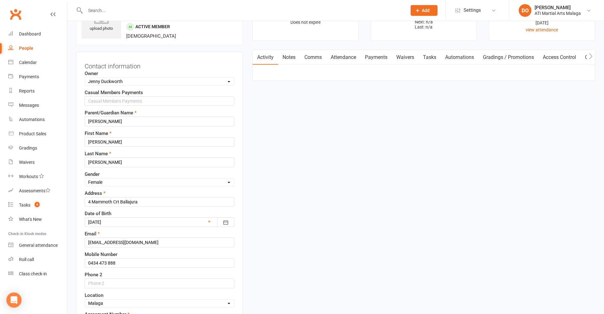
scroll to position [30, 0]
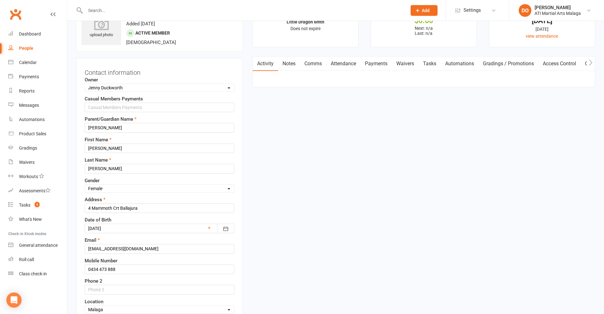
click at [143, 90] on select "Select Owner [PERSON_NAME] [PERSON_NAME] [PERSON_NAME] ATI Martial Arts Malaga …" at bounding box center [159, 87] width 149 height 7
select select "11"
click at [85, 85] on select "Select Owner [PERSON_NAME] [PERSON_NAME] [PERSON_NAME] ATI Martial Arts Malaga …" at bounding box center [159, 87] width 149 height 7
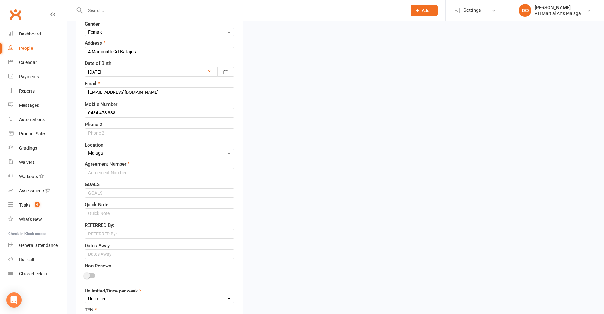
scroll to position [188, 0]
click at [115, 171] on input "text" at bounding box center [160, 171] width 150 height 10
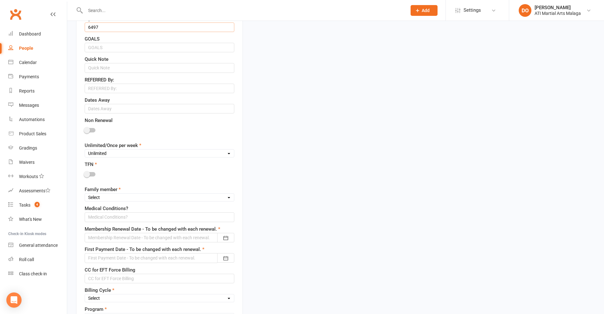
scroll to position [347, 0]
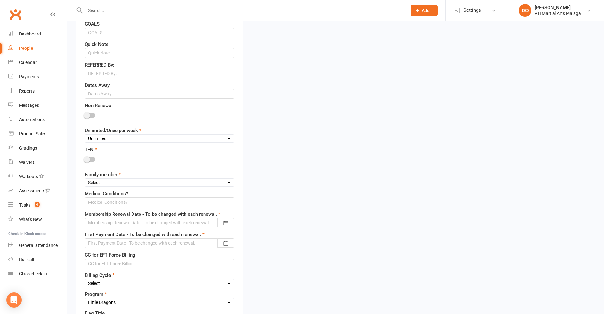
type input "6497"
click at [93, 158] on div at bounding box center [160, 160] width 150 height 14
click at [91, 161] on div at bounding box center [90, 159] width 11 height 4
click at [85, 158] on input "checkbox" at bounding box center [85, 158] width 0 height 0
click at [117, 137] on select "Unlimited Once Per Week Limited - 3 days a week Academy Twice a week(Satellite …" at bounding box center [159, 138] width 149 height 7
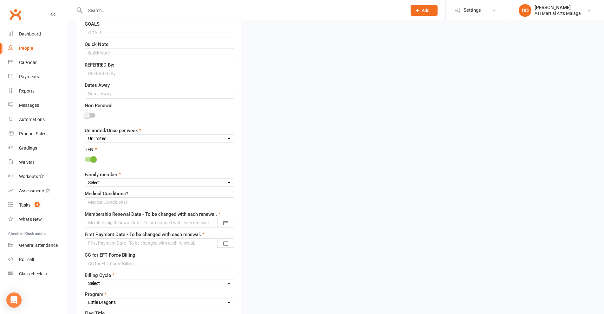
select select "Once Per Week"
click at [85, 136] on select "Unlimited Once Per Week Limited - 3 days a week Academy Twice a week(Satellite …" at bounding box center [159, 138] width 149 height 7
click at [110, 184] on select "Select 1st member 2nd member 3rd member 4th member 5th member 6th member 7th me…" at bounding box center [159, 182] width 149 height 7
select select "1st member"
click at [85, 180] on select "Select 1st member 2nd member 3rd member 4th member 5th member 6th member 7th me…" at bounding box center [159, 182] width 149 height 7
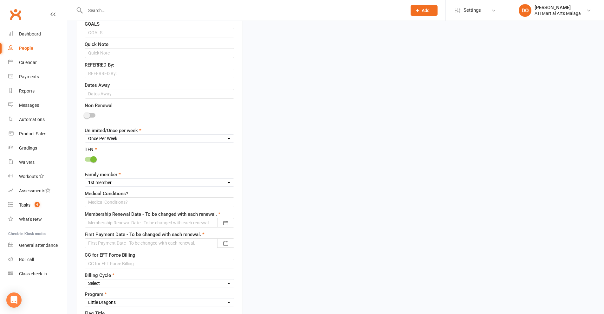
click at [130, 222] on div at bounding box center [160, 223] width 150 height 10
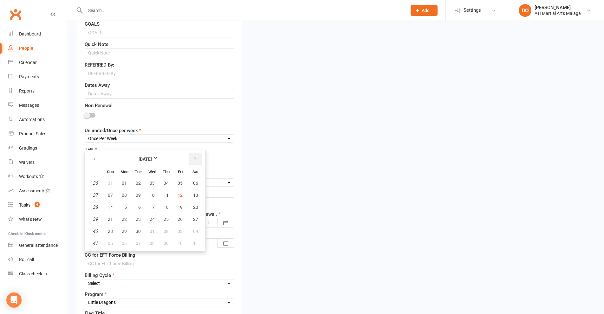
click at [193, 159] on icon "button" at bounding box center [195, 159] width 4 height 5
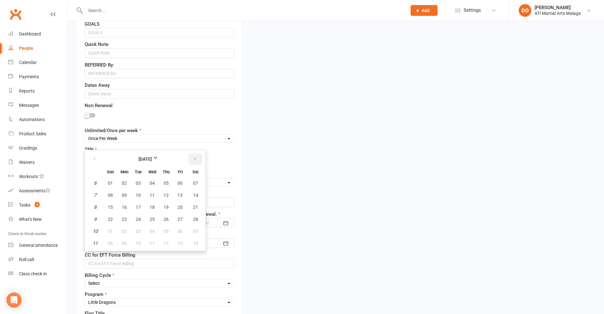
click at [193, 159] on icon "button" at bounding box center [195, 159] width 4 height 5
click at [164, 209] on span "19" at bounding box center [166, 207] width 5 height 5
type input "[DATE]"
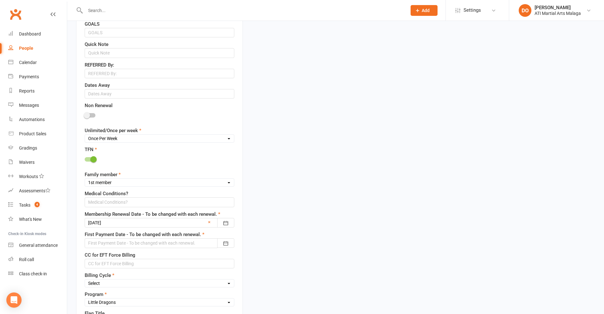
click at [168, 245] on div at bounding box center [160, 243] width 150 height 10
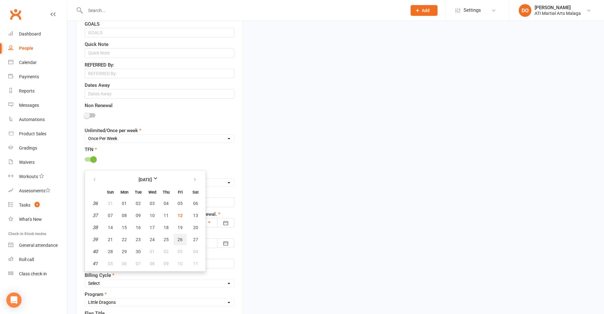
click at [182, 238] on span "26" at bounding box center [179, 239] width 5 height 5
type input "[DATE]"
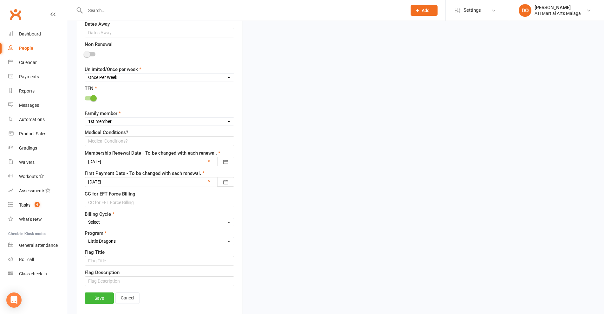
scroll to position [410, 0]
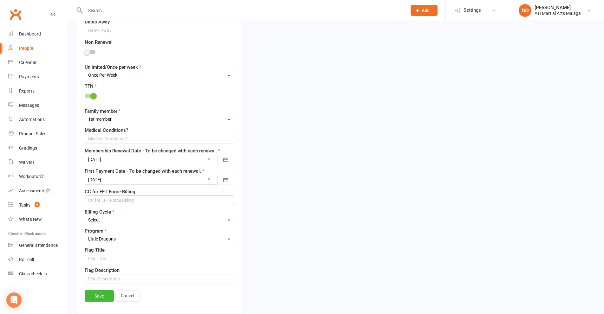
click at [152, 203] on input "text" at bounding box center [160, 201] width 150 height 10
type input "[CREDIT_CARD_NUMBER] exp 08/28"
click at [144, 222] on select "Select Fortnightly Monthly Weekly Pay as you go Upfront LEAD ONLY Quarterly Ins…" at bounding box center [159, 219] width 149 height 7
select select "Weekly"
click at [85, 217] on select "Select Fortnightly Monthly Weekly Pay as you go Upfront LEAD ONLY Quarterly Ins…" at bounding box center [159, 219] width 149 height 7
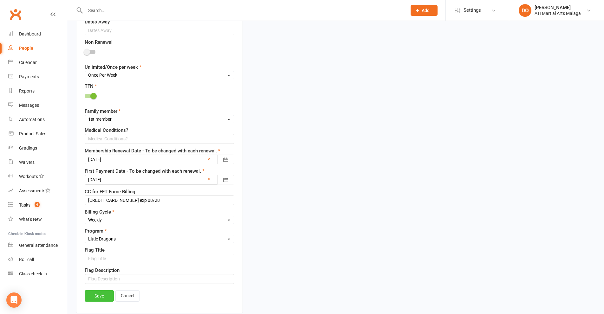
click at [102, 298] on link "Save" at bounding box center [99, 295] width 29 height 11
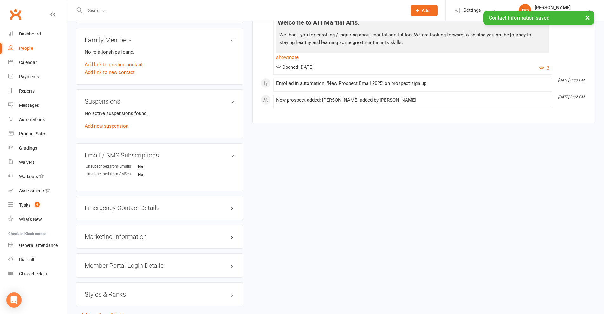
scroll to position [600, 0]
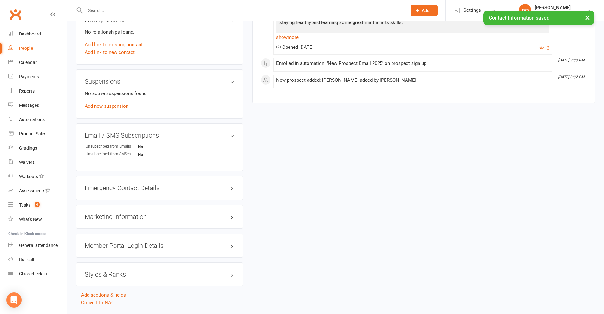
click at [110, 274] on h3 "Styles & Ranks" at bounding box center [160, 274] width 150 height 7
click at [102, 300] on link "Add new style" at bounding box center [99, 299] width 29 height 6
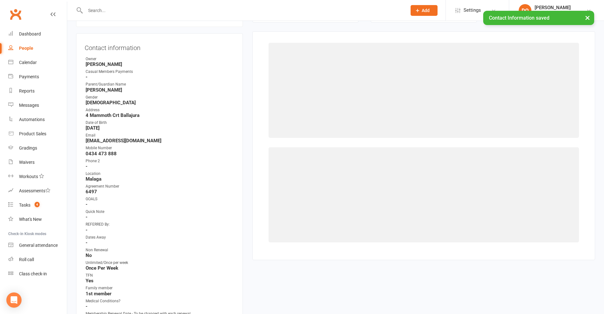
scroll to position [54, 0]
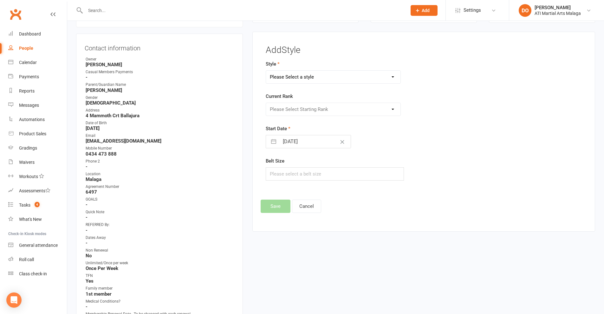
click at [327, 78] on select "Please Select a style BJJ Adults BJJ JUNIORS Boxing Kickboxing Adults Kickboxin…" at bounding box center [333, 77] width 135 height 13
select select "990"
click at [266, 71] on select "Please Select a style BJJ Adults BJJ JUNIORS Boxing Kickboxing Adults Kickboxin…" at bounding box center [333, 77] width 135 height 13
click at [300, 112] on select "Please Select Starting Rank D10th D9th D8th D7th D6th D5th D4th D3rd D2nd D1st …" at bounding box center [333, 109] width 135 height 13
select select "9175"
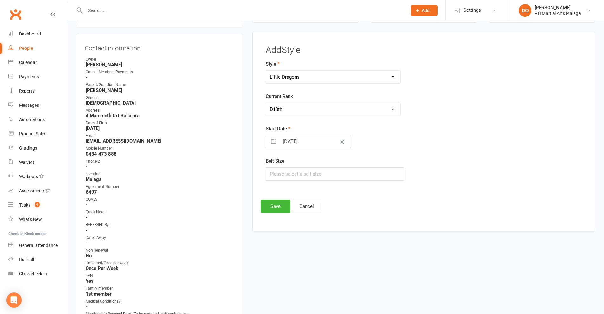
click at [266, 103] on select "Please Select Starting Rank D10th D9th D8th D7th D6th D5th D4th D3rd D2nd D1st …" at bounding box center [333, 109] width 135 height 13
click at [282, 206] on button "Save" at bounding box center [276, 206] width 30 height 13
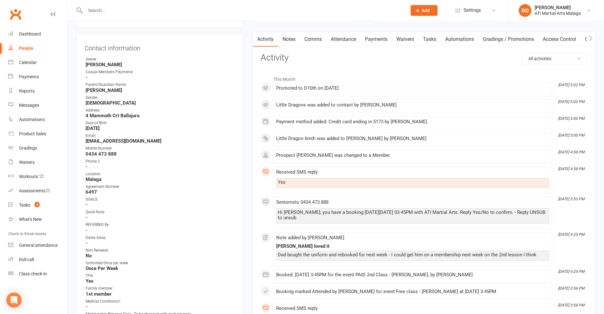
click at [97, 8] on input "text" at bounding box center [242, 10] width 319 height 9
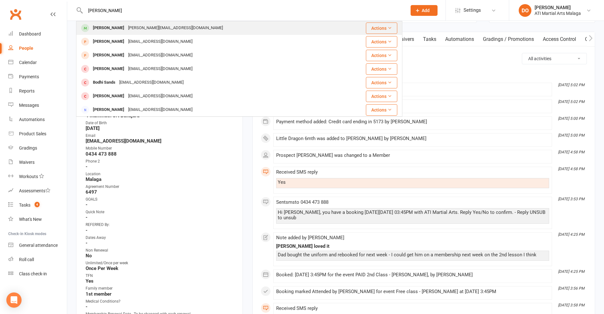
type input "[PERSON_NAME]"
click at [117, 34] on div "Bodhi Bates [EMAIL_ADDRESS][DOMAIN_NAME]" at bounding box center [207, 28] width 261 height 13
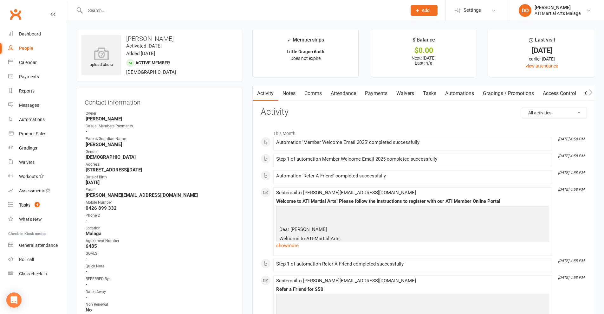
click at [378, 92] on link "Payments" at bounding box center [375, 93] width 31 height 15
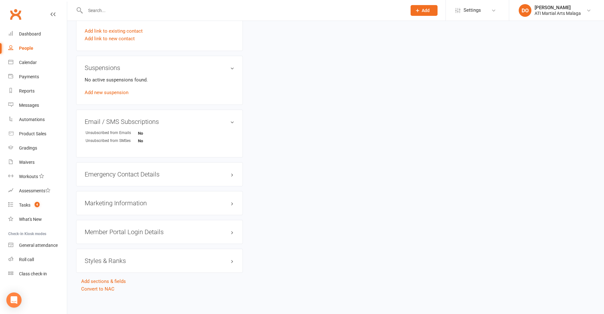
scroll to position [622, 0]
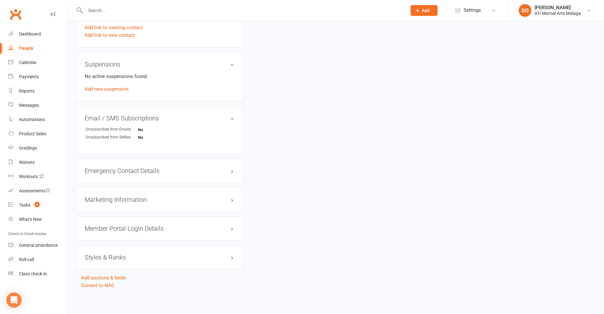
click at [115, 258] on h3 "Styles & Ranks" at bounding box center [160, 257] width 150 height 7
click at [102, 280] on link "Add new style" at bounding box center [99, 282] width 29 height 6
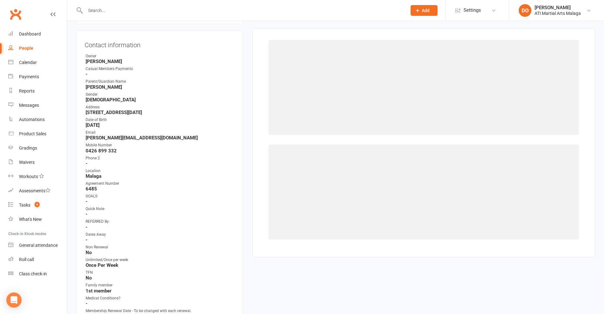
scroll to position [54, 0]
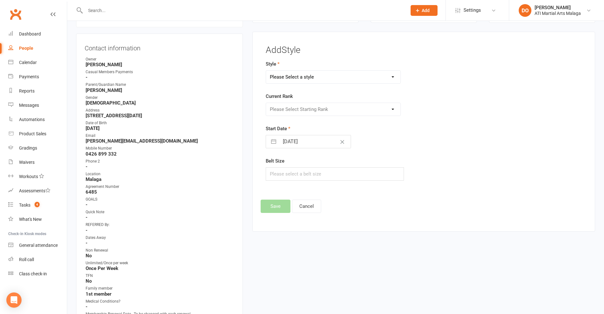
click at [321, 78] on select "Please Select a style BJJ Adults BJJ JUNIORS Boxing Kickboxing Adults Kickboxin…" at bounding box center [333, 77] width 135 height 13
select select "990"
click at [266, 71] on select "Please Select a style BJJ Adults BJJ JUNIORS Boxing Kickboxing Adults Kickboxin…" at bounding box center [333, 77] width 135 height 13
click at [311, 109] on select "Please Select Starting Rank D10th D9th D8th D7th D6th D5th D4th D3rd D2nd D1st …" at bounding box center [333, 109] width 135 height 13
select select "9175"
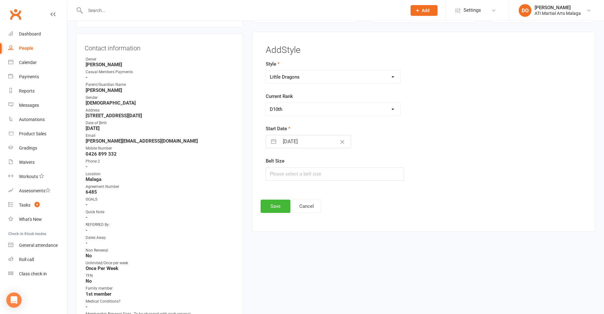
click at [266, 103] on select "Please Select Starting Rank D10th D9th D8th D7th D6th D5th D4th D3rd D2nd D1st …" at bounding box center [333, 109] width 135 height 13
click at [285, 208] on button "Save" at bounding box center [276, 206] width 30 height 13
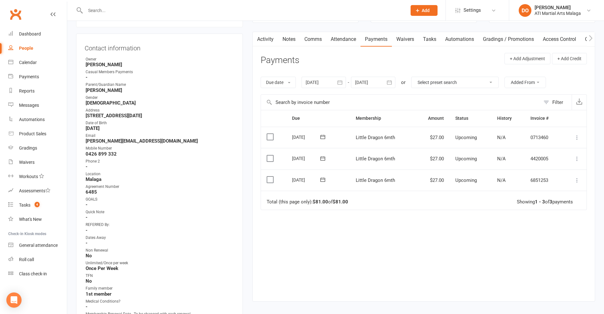
click at [278, 9] on input "text" at bounding box center [242, 10] width 319 height 9
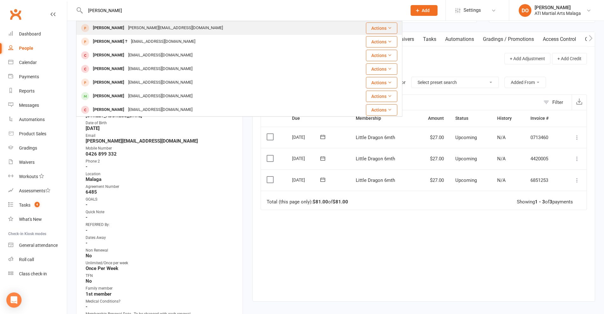
type input "[PERSON_NAME]"
click at [154, 28] on div "[PERSON_NAME][EMAIL_ADDRESS][DOMAIN_NAME]" at bounding box center [175, 27] width 99 height 9
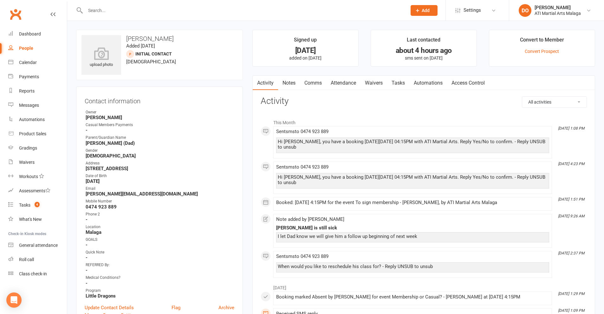
click at [338, 82] on link "Attendance" at bounding box center [343, 83] width 34 height 15
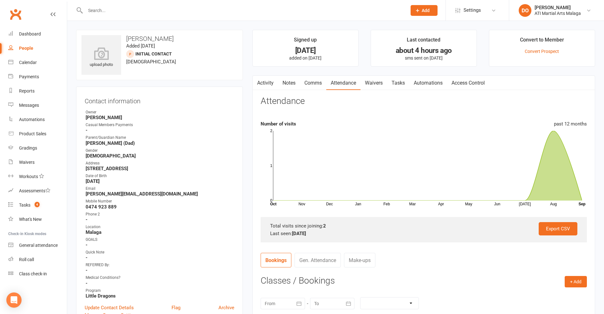
scroll to position [222, 0]
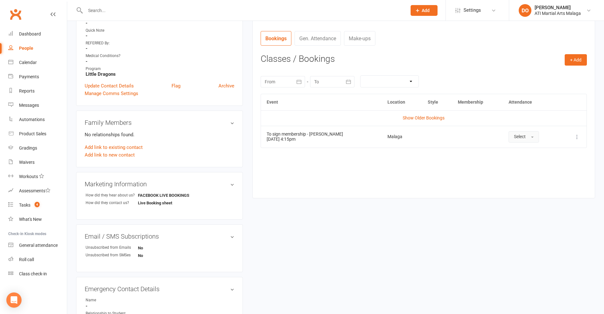
click at [525, 132] on button "Select" at bounding box center [523, 136] width 30 height 11
click at [514, 162] on span "Absent" at bounding box center [521, 164] width 15 height 6
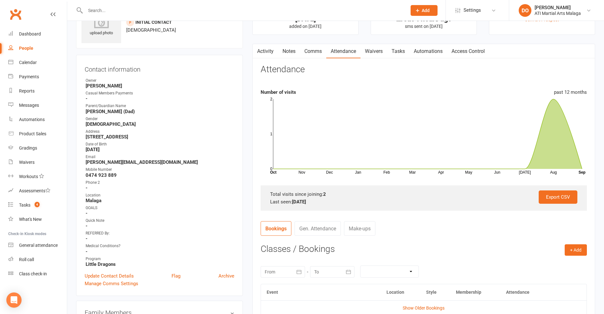
scroll to position [0, 0]
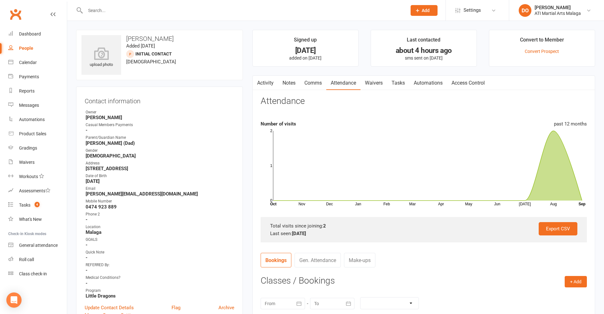
click at [129, 12] on input "text" at bounding box center [242, 10] width 319 height 9
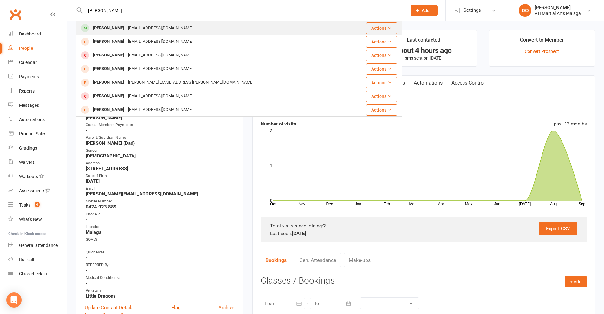
type input "[PERSON_NAME]"
click at [117, 29] on div "[PERSON_NAME]" at bounding box center [108, 27] width 35 height 9
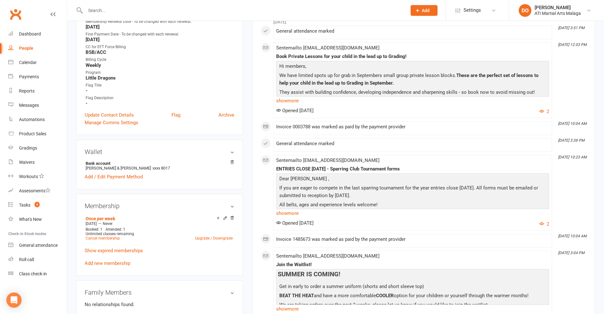
scroll to position [349, 0]
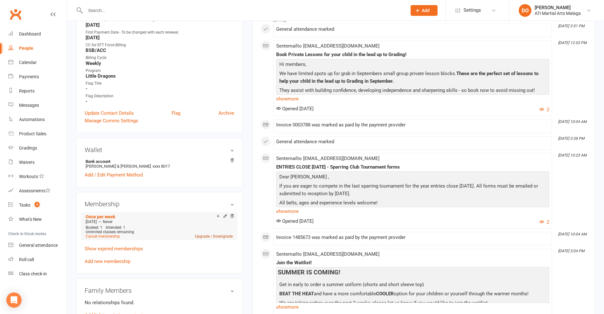
click at [221, 235] on link "Upgrade / Downgrade" at bounding box center [214, 236] width 38 height 4
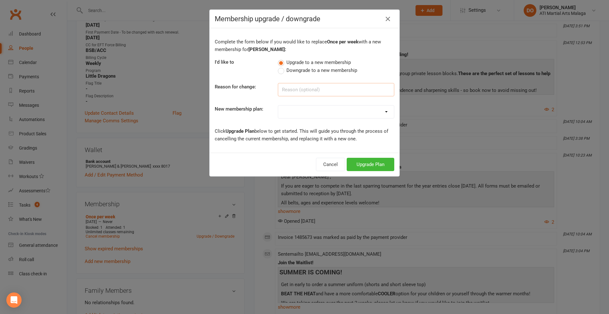
click at [306, 89] on input at bounding box center [336, 89] width 116 height 13
type input "renewing new price"
click at [305, 113] on select "Little Dragon 12mth Little Dragon 6mth Junior 12mth - Limited 3 days Junior 6mt…" at bounding box center [336, 112] width 116 height 13
select select "1"
click at [278, 106] on select "Little Dragon 12mth Little Dragon 6mth Junior 12mth - Limited 3 days Junior 6mt…" at bounding box center [336, 112] width 116 height 13
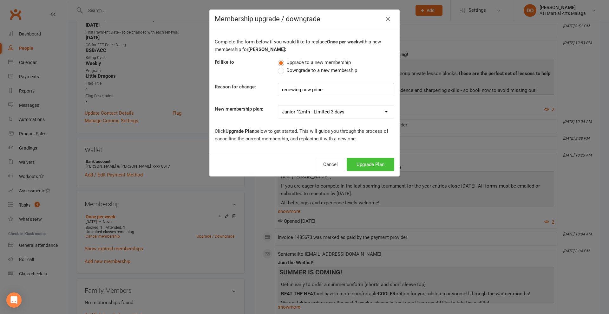
click at [358, 162] on button "Upgrade Plan" at bounding box center [370, 164] width 48 height 13
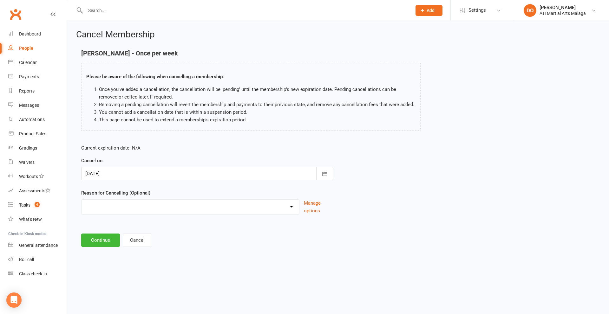
click at [125, 173] on div at bounding box center [207, 173] width 252 height 13
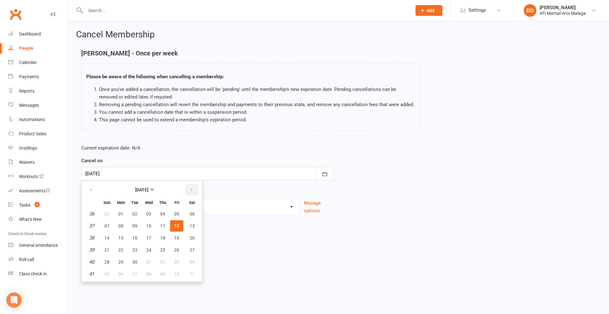
click at [192, 190] on icon "button" at bounding box center [191, 189] width 4 height 5
click at [165, 241] on button "16" at bounding box center [162, 237] width 13 height 11
type input "[DATE]"
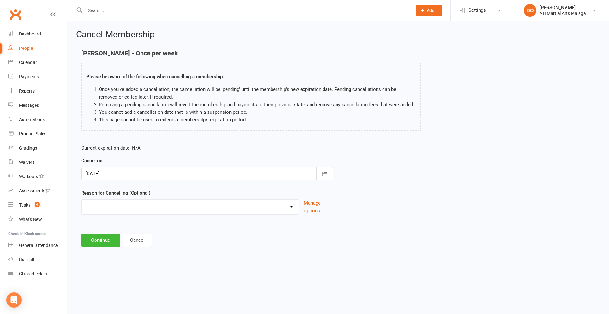
click at [170, 212] on div "Cancellation NOT APPROVED Holiday Injury Lost interest Renewing to new price Up…" at bounding box center [190, 206] width 218 height 15
click at [148, 204] on select "Cancellation NOT APPROVED Holiday Injury Lost interest Renewing to new price Up…" at bounding box center [189, 206] width 217 height 13
select select "4"
click at [81, 200] on select "Cancellation NOT APPROVED Holiday Injury Lost interest Renewing to new price Up…" at bounding box center [189, 206] width 217 height 13
click at [105, 243] on button "Continue" at bounding box center [100, 240] width 39 height 13
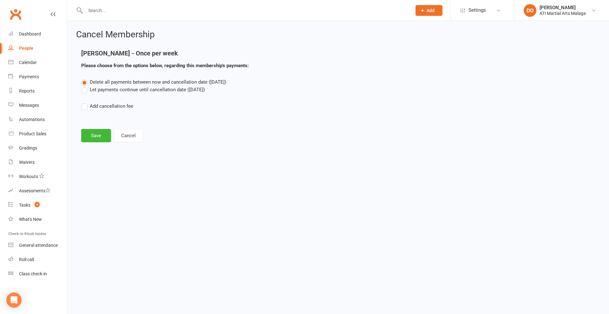
click at [84, 90] on label "Let payments continue until cancellation date ([DATE])" at bounding box center [143, 90] width 124 height 8
click at [84, 86] on input "Let payments continue until cancellation date ([DATE])" at bounding box center [83, 86] width 4 height 0
click at [94, 138] on button "Save" at bounding box center [96, 135] width 30 height 13
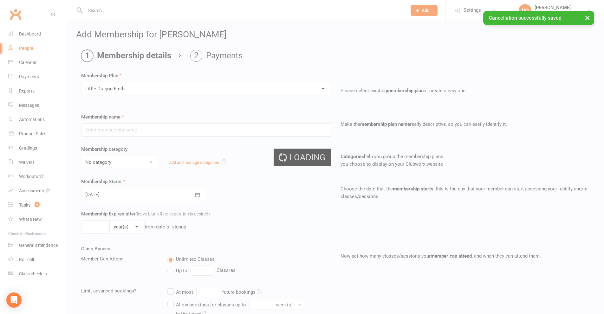
type input "Little Dragon 6mth"
select select "13"
type input "0"
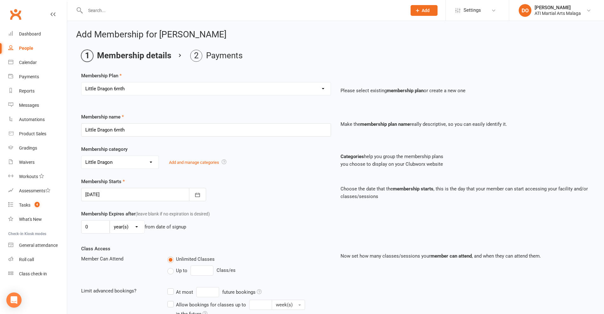
click at [121, 196] on div at bounding box center [143, 194] width 125 height 13
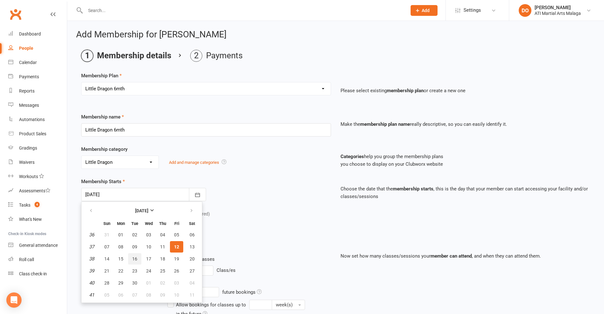
click at [137, 257] on button "16" at bounding box center [134, 258] width 13 height 11
type input "[DATE]"
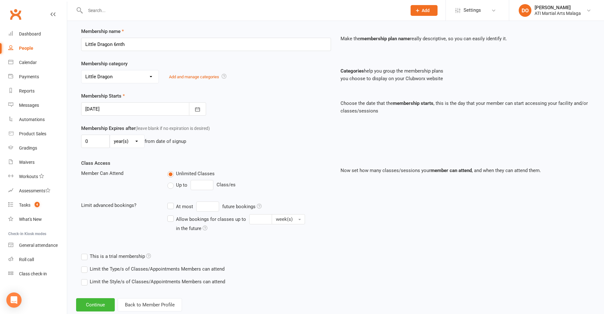
scroll to position [101, 0]
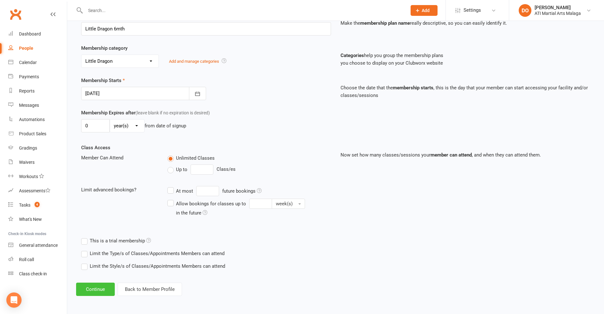
click at [96, 290] on button "Continue" at bounding box center [95, 289] width 39 height 13
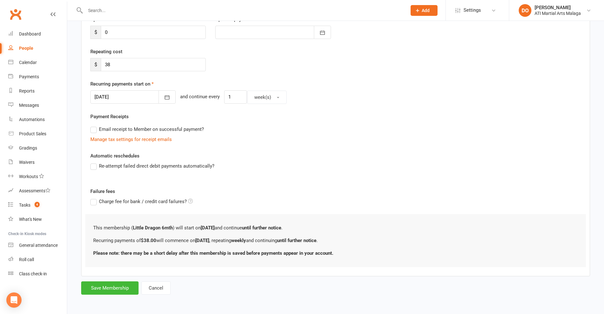
scroll to position [0, 0]
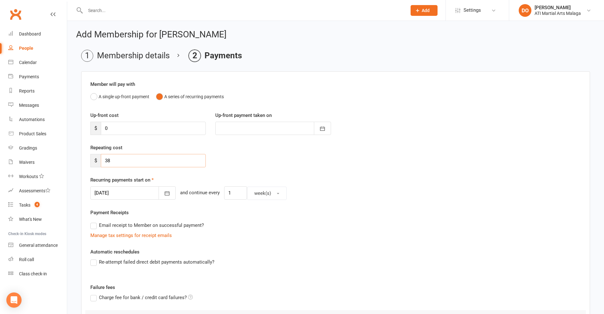
click at [68, 163] on div "Add Membership for [PERSON_NAME] Membership details Payments Member will pay wi…" at bounding box center [335, 211] width 537 height 380
type input "27.00"
click at [164, 194] on icon "button" at bounding box center [167, 193] width 6 height 6
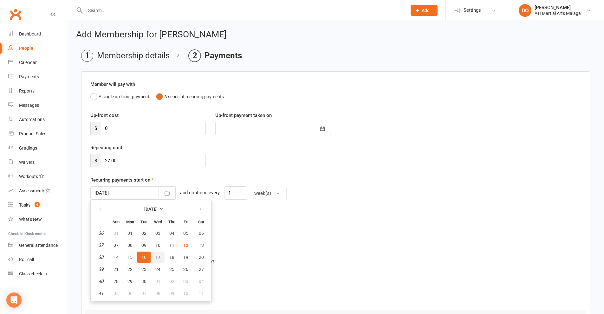
click at [157, 257] on span "17" at bounding box center [157, 257] width 5 height 5
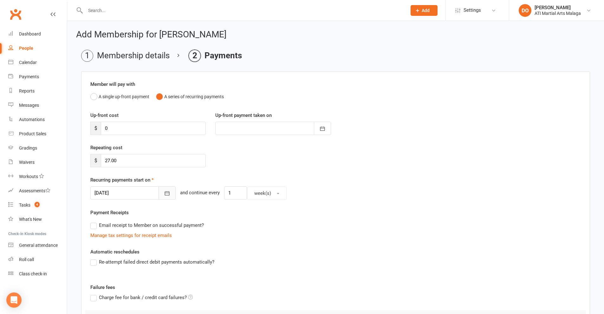
click at [164, 194] on icon "button" at bounding box center [167, 193] width 6 height 6
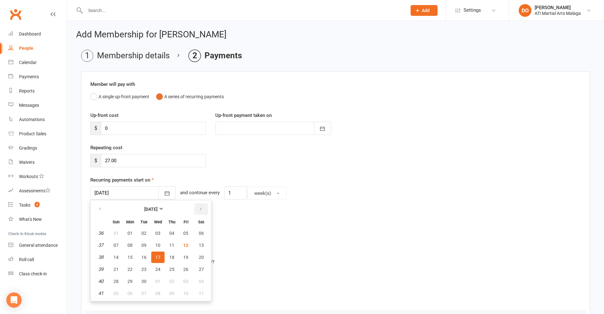
click at [201, 210] on icon "button" at bounding box center [200, 209] width 4 height 5
click at [186, 260] on span "17" at bounding box center [185, 257] width 5 height 5
type input "[DATE]"
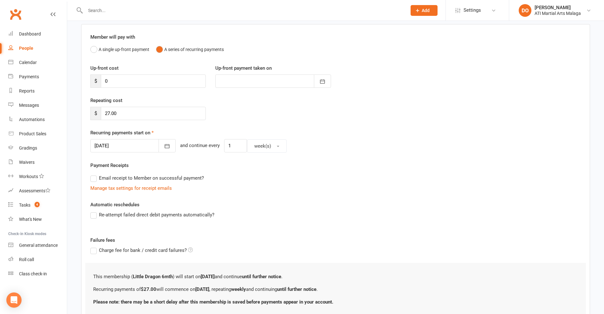
scroll to position [96, 0]
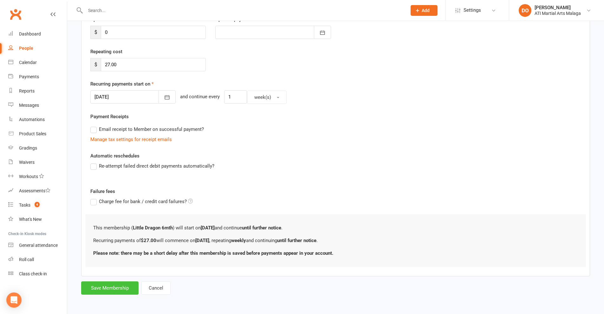
click at [124, 286] on button "Save Membership" at bounding box center [109, 287] width 57 height 13
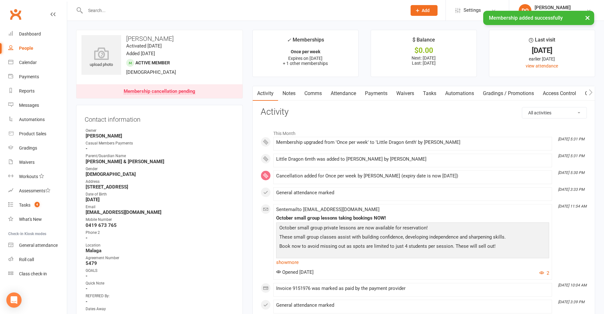
scroll to position [190, 0]
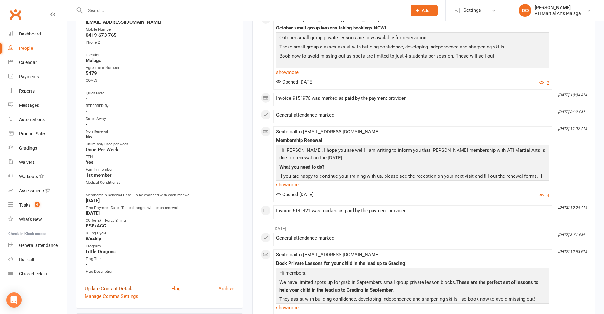
click at [109, 289] on link "Update Contact Details" at bounding box center [109, 289] width 49 height 8
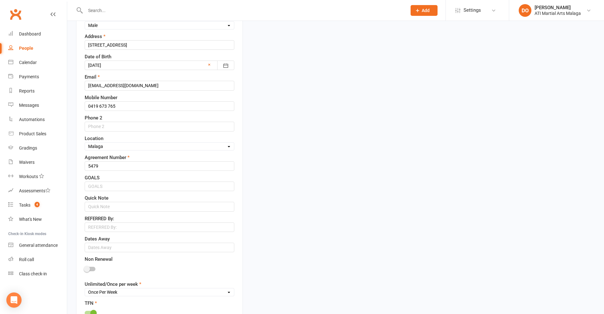
scroll to position [220, 0]
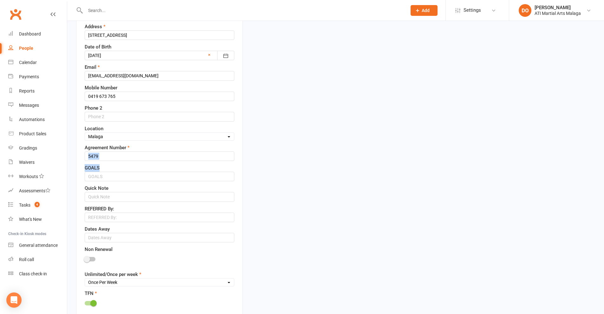
drag, startPoint x: 113, startPoint y: 162, endPoint x: 81, endPoint y: 160, distance: 32.1
click at [81, 160] on div "Contact information Owner Select Owner [PERSON_NAME] [PERSON_NAME] [PERSON_NAME…" at bounding box center [159, 203] width 167 height 636
click at [113, 153] on input "5479" at bounding box center [160, 156] width 150 height 10
drag, startPoint x: 109, startPoint y: 157, endPoint x: 71, endPoint y: 158, distance: 37.7
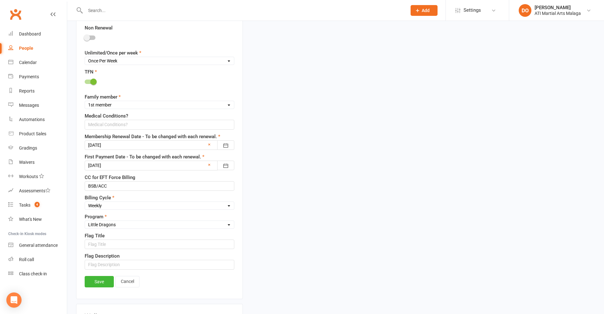
scroll to position [442, 0]
type input "6100"
click at [124, 146] on div at bounding box center [160, 145] width 150 height 10
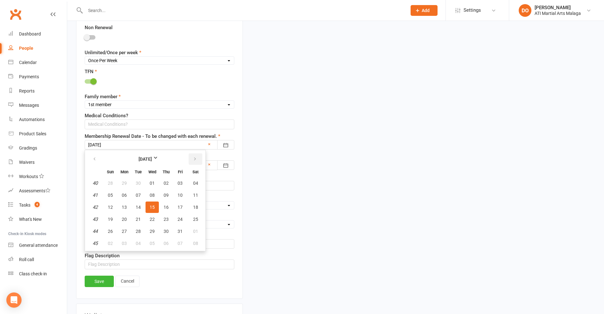
click at [196, 161] on icon "button" at bounding box center [195, 159] width 4 height 5
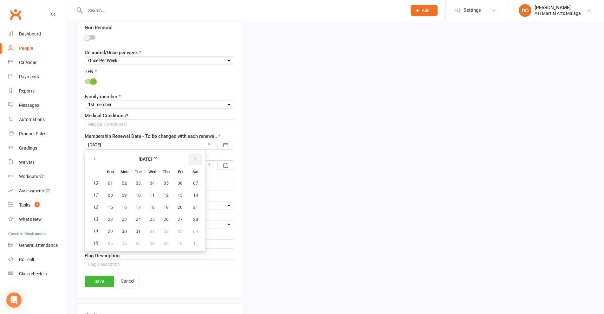
click at [196, 161] on icon "button" at bounding box center [195, 159] width 4 height 5
click at [166, 208] on span "16" at bounding box center [166, 207] width 5 height 5
type input "[DATE]"
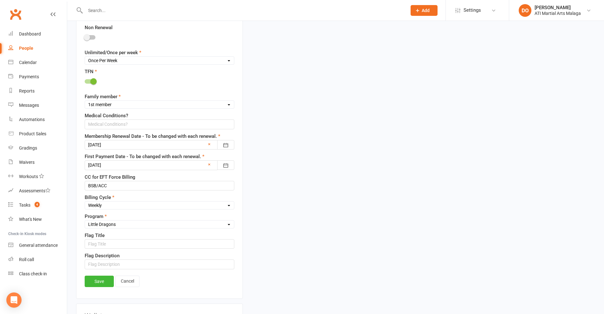
click at [153, 165] on div at bounding box center [160, 165] width 150 height 10
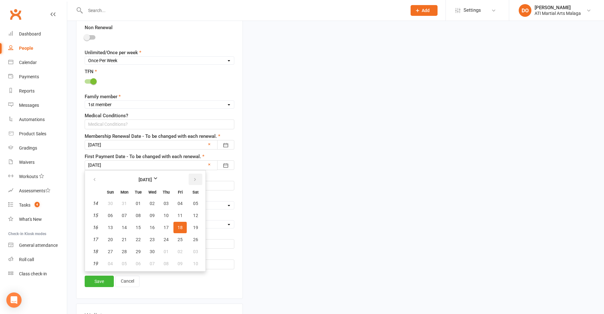
click at [197, 183] on button "button" at bounding box center [196, 179] width 14 height 11
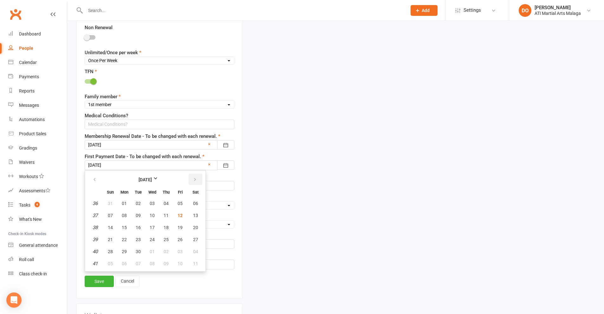
click at [197, 183] on button "button" at bounding box center [196, 179] width 14 height 11
click at [180, 226] on span "17" at bounding box center [179, 227] width 5 height 5
type input "[DATE]"
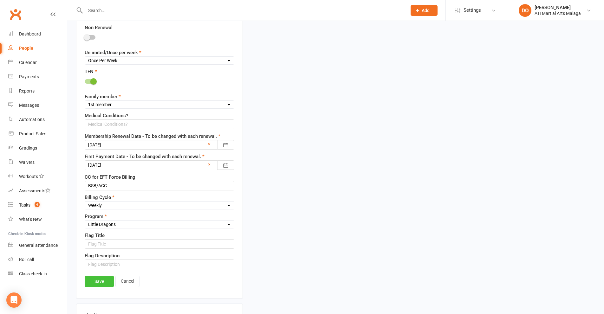
click at [107, 280] on link "Save" at bounding box center [99, 281] width 29 height 11
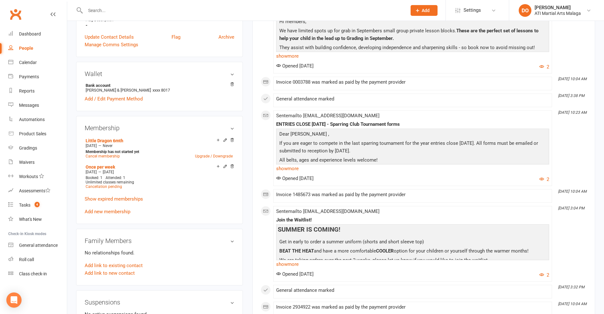
click at [230, 10] on input "text" at bounding box center [242, 10] width 319 height 9
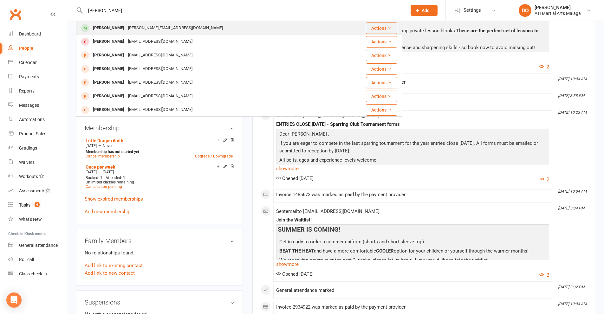
type input "[PERSON_NAME]"
click at [133, 31] on div "[PERSON_NAME][EMAIL_ADDRESS][DOMAIN_NAME]" at bounding box center [175, 27] width 99 height 9
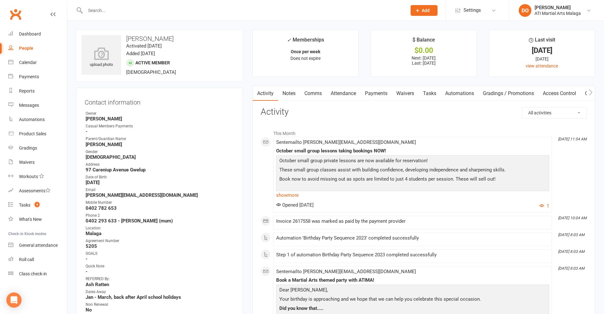
click at [381, 94] on link "Payments" at bounding box center [375, 93] width 31 height 15
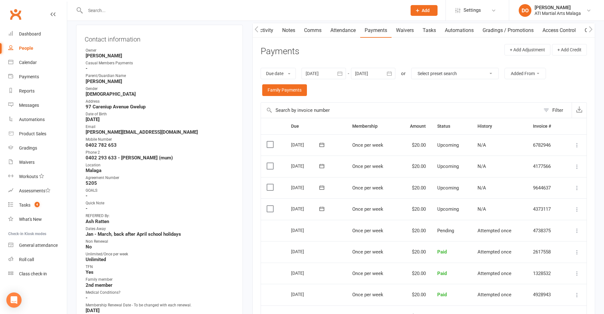
scroll to position [63, 0]
click at [391, 73] on icon "button" at bounding box center [389, 73] width 6 height 6
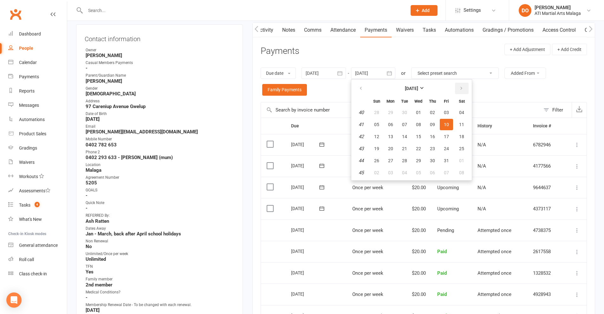
click at [463, 88] on icon "button" at bounding box center [461, 88] width 4 height 5
click at [436, 136] on button "19" at bounding box center [432, 136] width 13 height 11
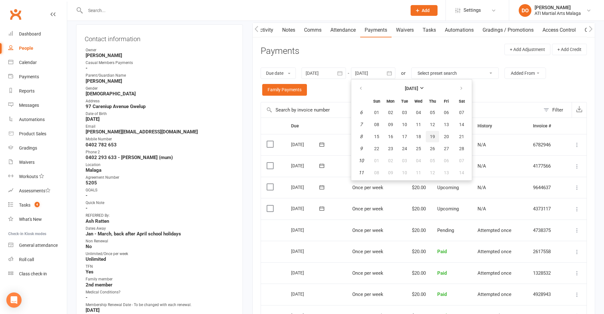
type input "[DATE]"
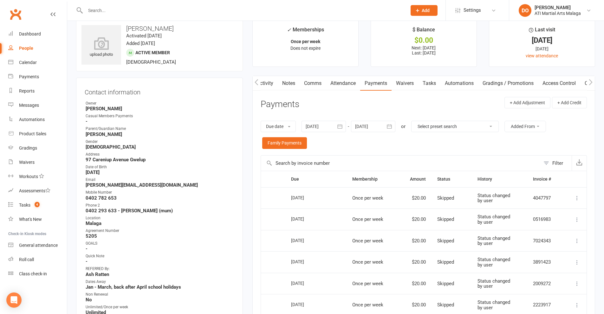
scroll to position [0, 0]
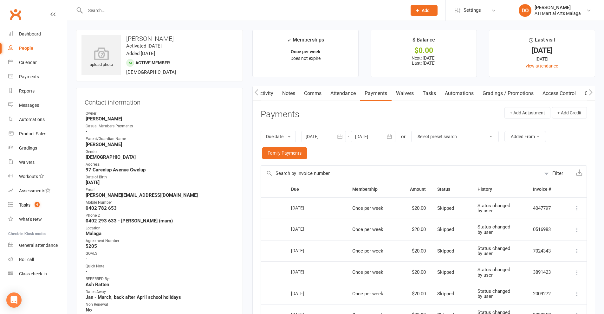
click at [244, 10] on input "text" at bounding box center [242, 10] width 319 height 9
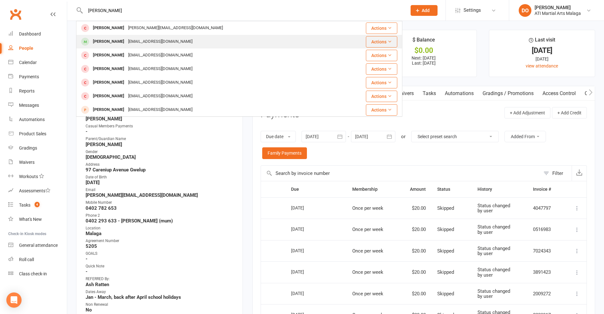
type input "[PERSON_NAME]"
click at [126, 40] on div "[EMAIL_ADDRESS][DOMAIN_NAME]" at bounding box center [160, 41] width 68 height 9
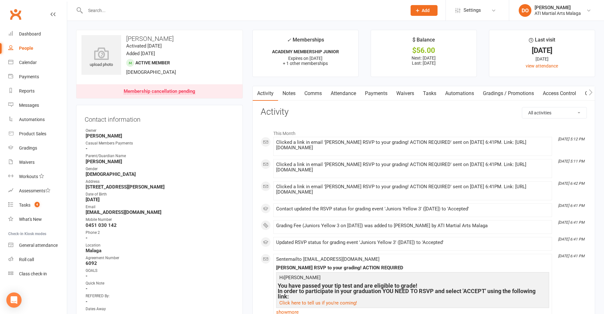
click at [374, 94] on link "Payments" at bounding box center [375, 93] width 31 height 15
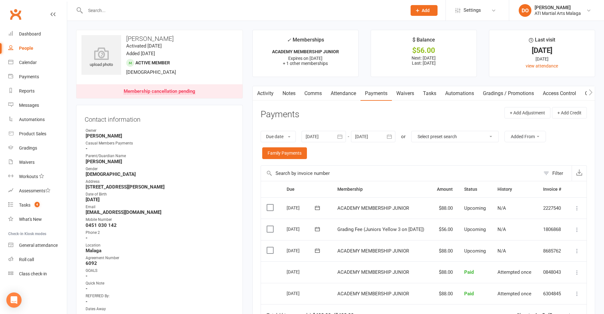
click at [271, 230] on label at bounding box center [271, 229] width 9 height 6
click at [271, 226] on input "checkbox" at bounding box center [269, 226] width 4 height 0
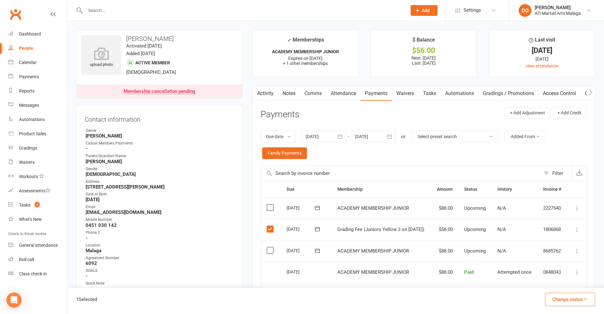
click at [572, 304] on button "Change status" at bounding box center [570, 299] width 50 height 13
click at [564, 272] on link "Paid (Other)" at bounding box center [563, 269] width 63 height 13
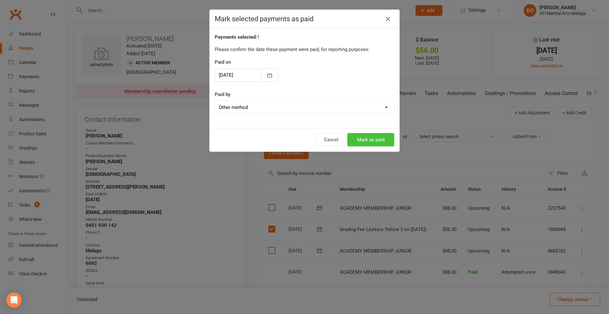
click at [371, 137] on button "Mark as paid" at bounding box center [370, 139] width 47 height 13
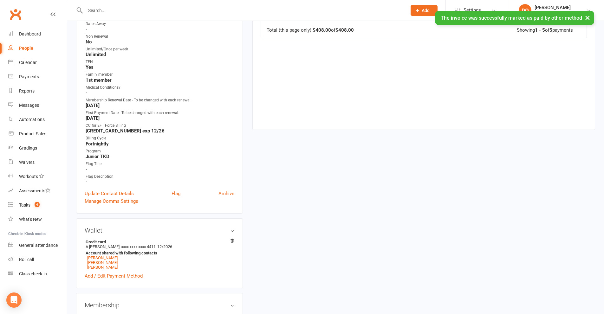
scroll to position [349, 0]
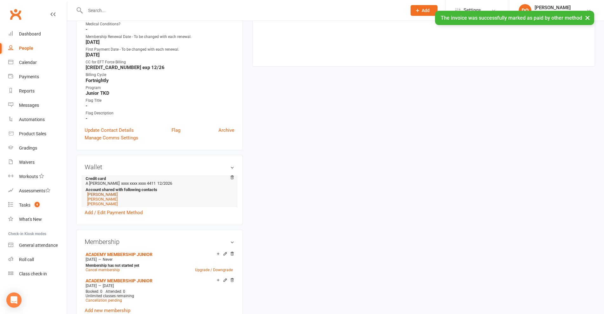
click at [106, 196] on link "[PERSON_NAME]" at bounding box center [102, 194] width 30 height 5
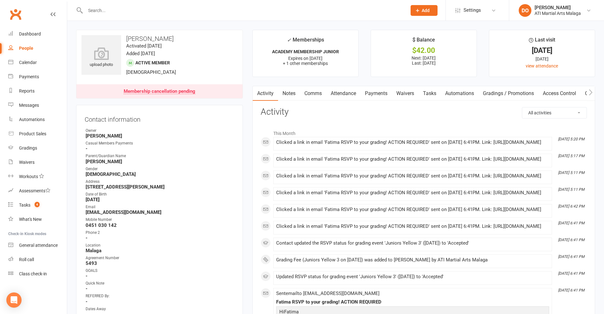
click at [378, 95] on link "Payments" at bounding box center [375, 93] width 31 height 15
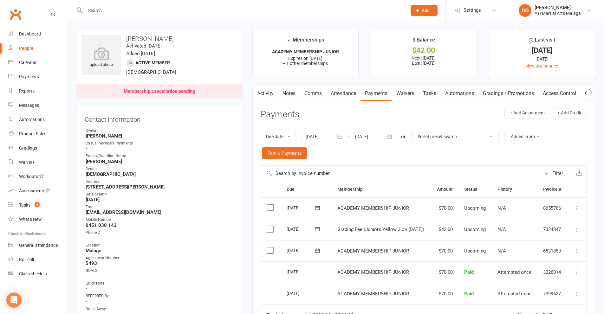
click at [269, 230] on label at bounding box center [271, 229] width 9 height 6
click at [269, 226] on input "checkbox" at bounding box center [269, 226] width 4 height 0
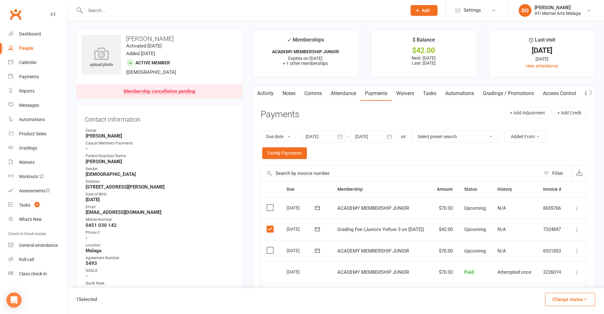
click at [566, 301] on button "Change status" at bounding box center [570, 299] width 50 height 13
click at [546, 273] on link "Paid (Other)" at bounding box center [563, 269] width 63 height 13
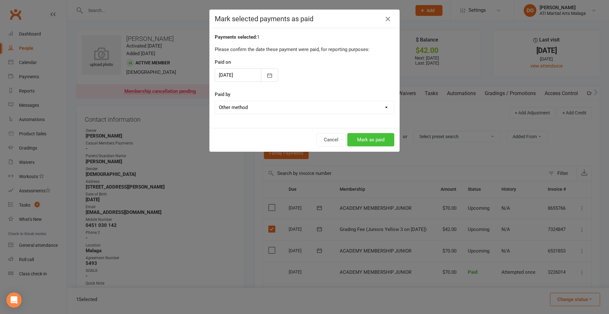
click at [356, 142] on button "Mark as paid" at bounding box center [370, 139] width 47 height 13
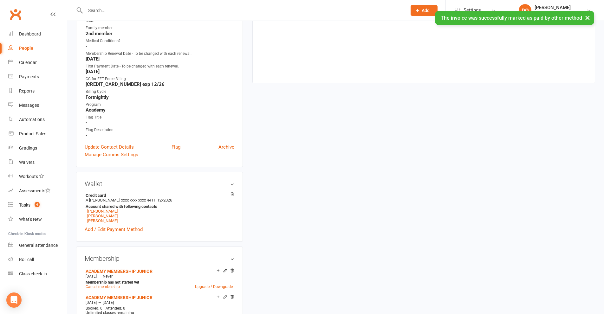
scroll to position [349, 0]
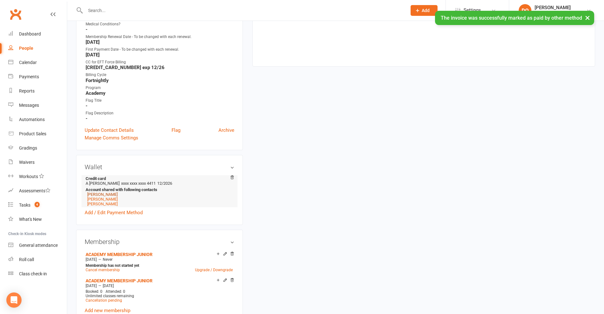
click at [103, 194] on link "[PERSON_NAME]" at bounding box center [102, 194] width 30 height 5
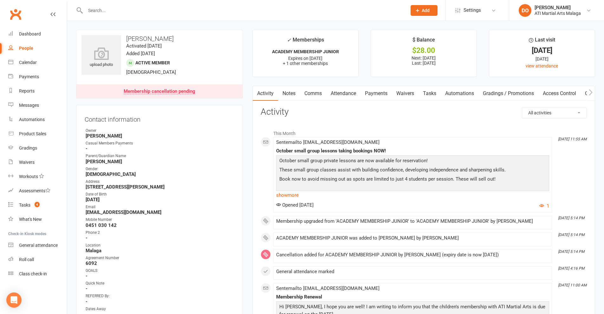
click at [379, 91] on link "Payments" at bounding box center [375, 93] width 31 height 15
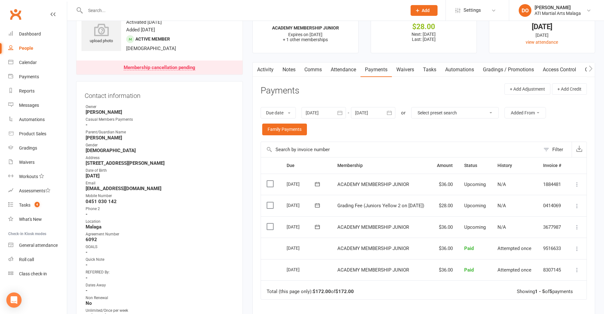
scroll to position [95, 0]
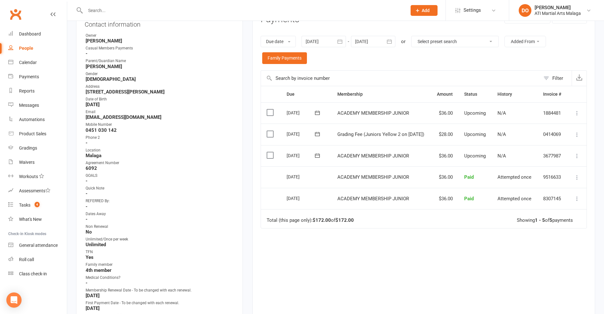
click at [271, 133] on label at bounding box center [271, 134] width 9 height 6
click at [271, 131] on input "checkbox" at bounding box center [269, 131] width 4 height 0
click at [576, 299] on button "Change status" at bounding box center [570, 299] width 50 height 13
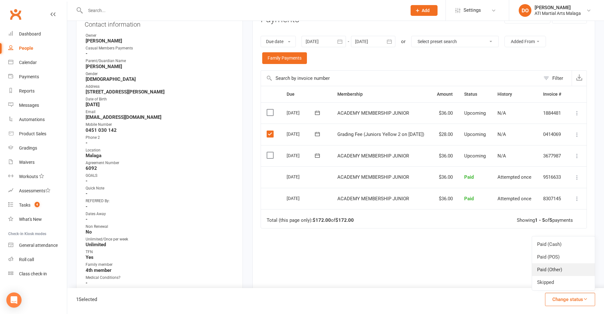
click at [568, 272] on link "Paid (Other)" at bounding box center [563, 269] width 63 height 13
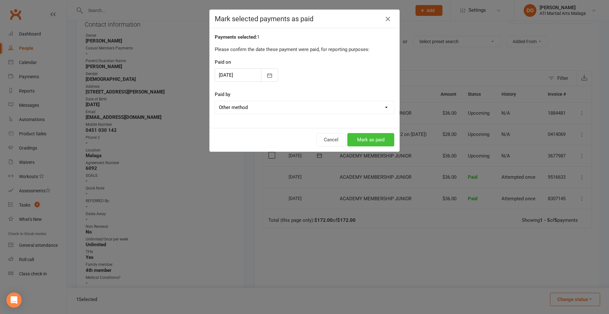
click at [371, 140] on button "Mark as paid" at bounding box center [370, 139] width 47 height 13
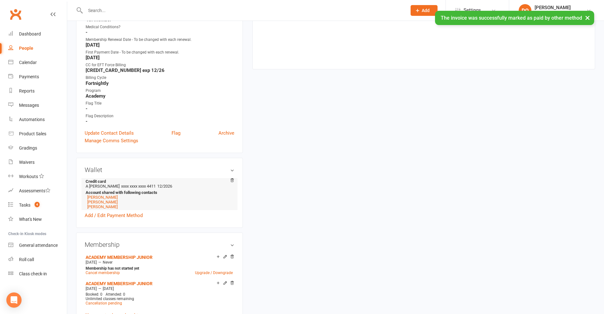
scroll to position [349, 0]
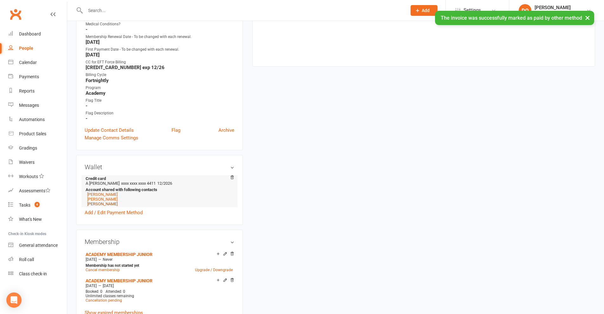
click at [103, 205] on link "[PERSON_NAME]" at bounding box center [102, 204] width 30 height 5
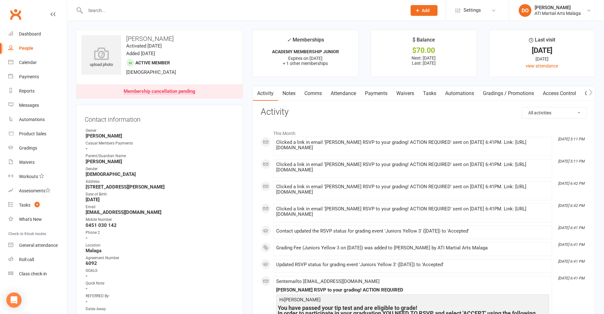
click at [377, 97] on link "Payments" at bounding box center [375, 93] width 31 height 15
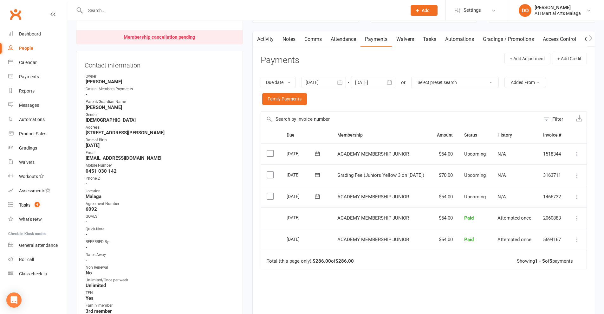
scroll to position [127, 0]
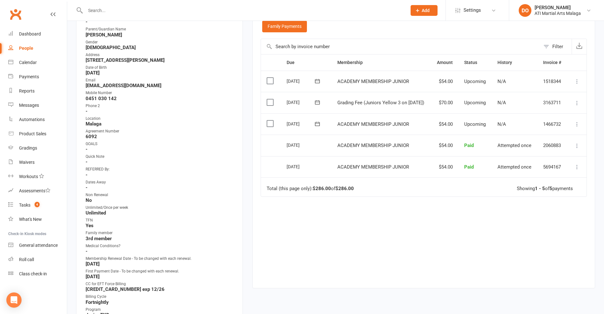
click at [271, 101] on label at bounding box center [271, 102] width 9 height 6
click at [271, 99] on input "checkbox" at bounding box center [269, 99] width 4 height 0
click at [571, 300] on button "Change status" at bounding box center [570, 299] width 50 height 13
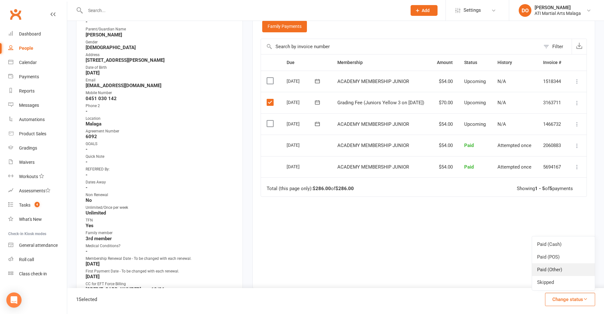
click at [550, 270] on link "Paid (Other)" at bounding box center [563, 269] width 63 height 13
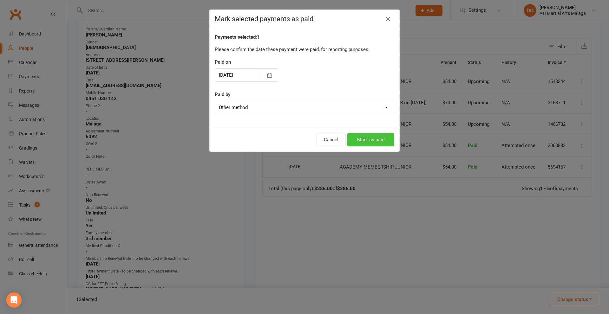
click at [371, 142] on button "Mark as paid" at bounding box center [370, 139] width 47 height 13
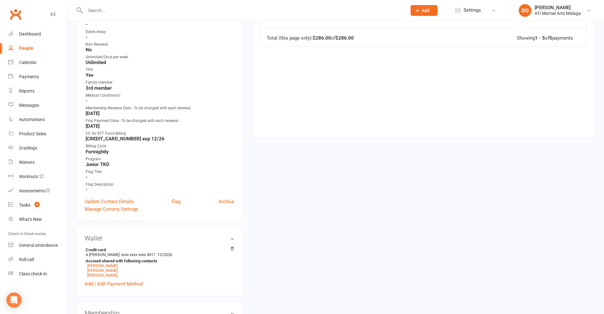
scroll to position [317, 0]
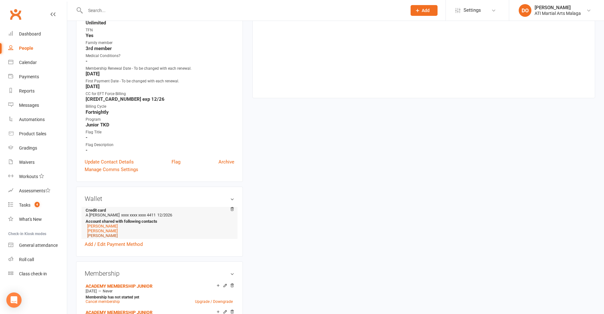
click at [94, 236] on link "[PERSON_NAME]" at bounding box center [102, 235] width 30 height 5
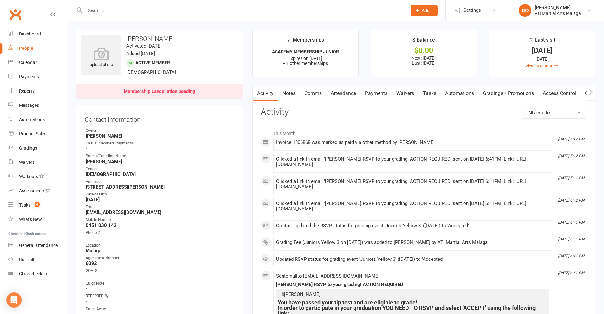
click at [376, 94] on link "Payments" at bounding box center [375, 93] width 31 height 15
